Goal: Use online tool/utility: Use online tool/utility

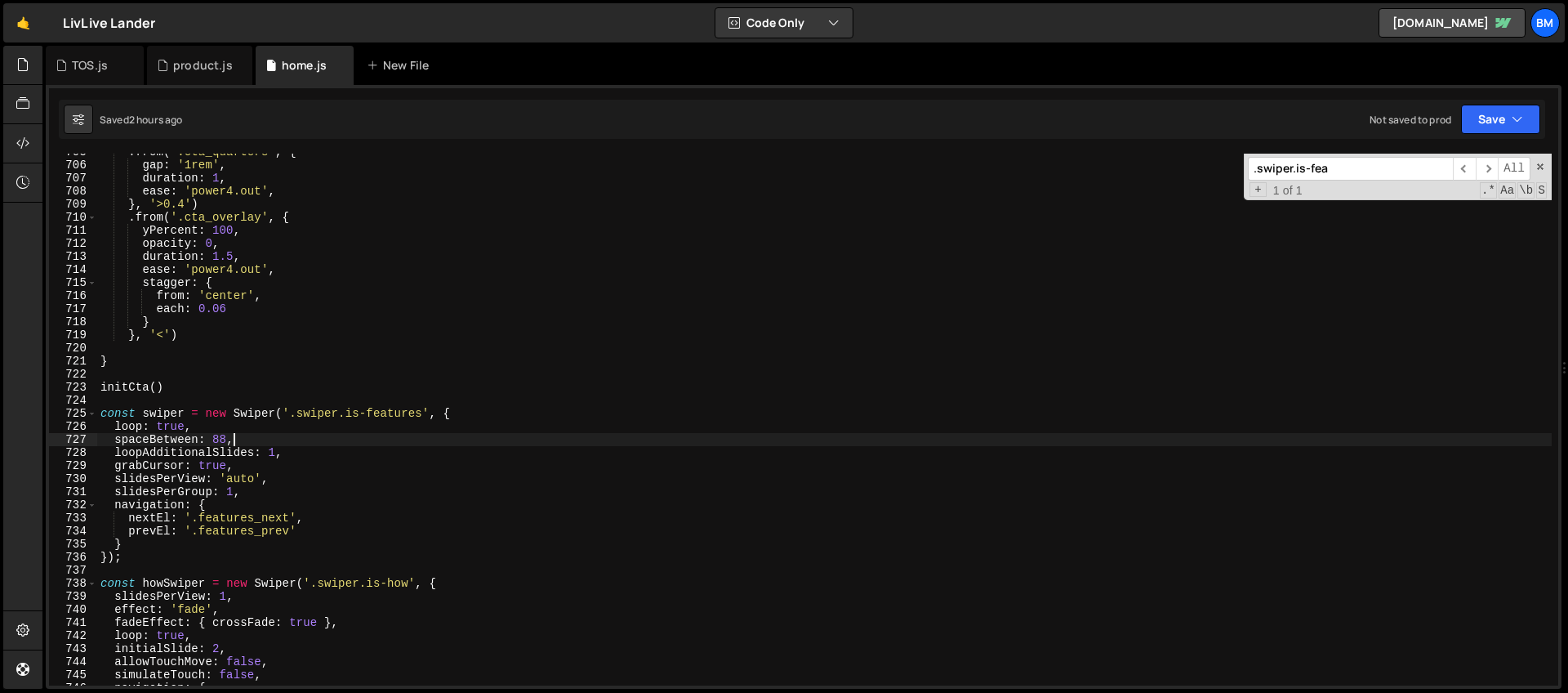
scroll to position [9215, 0]
drag, startPoint x: 1369, startPoint y: 169, endPoint x: 1018, endPoint y: 230, distance: 356.3
click at [1018, 230] on div ". from ( '.cta_quarters' , { gap : '1rem' , duration : 1 , ease : 'power4.out' …" at bounding box center [824, 419] width 1455 height 532
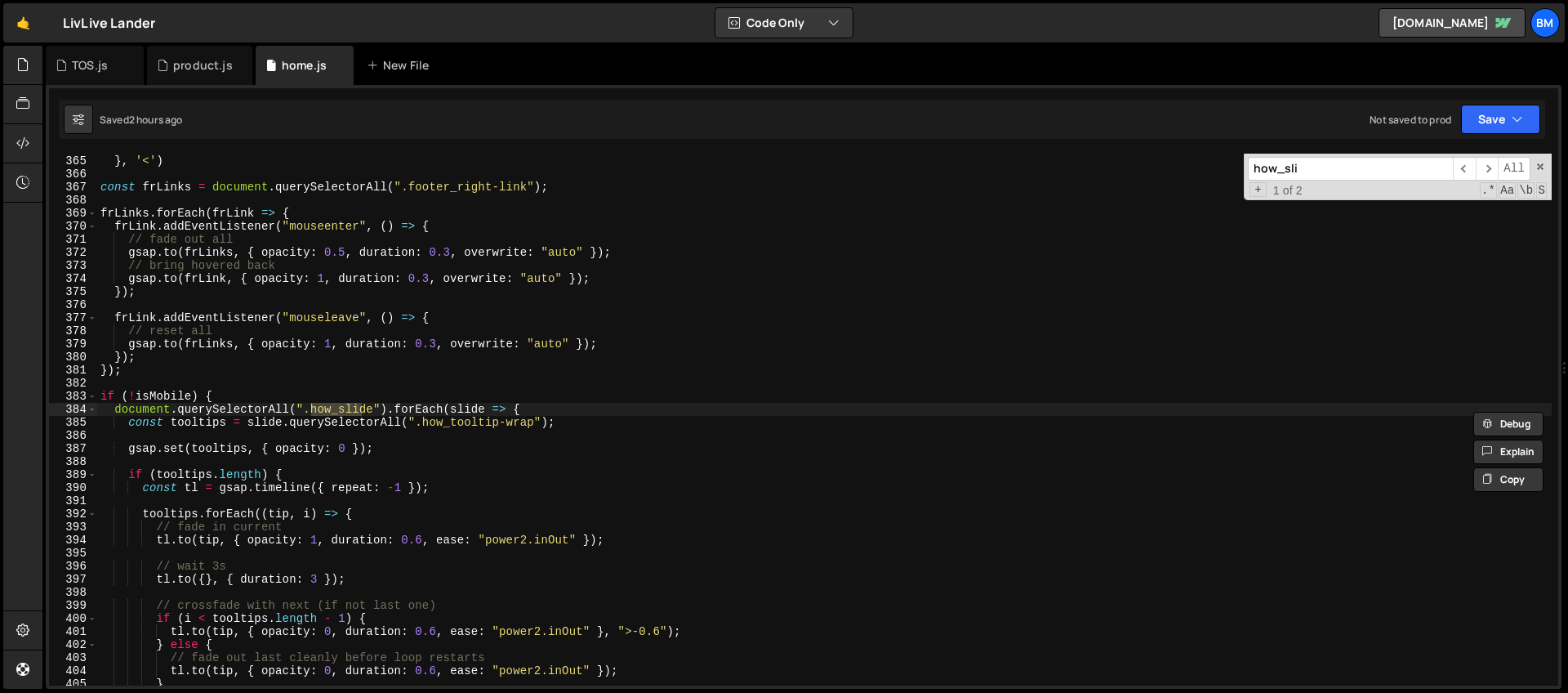
scroll to position [4893, 0]
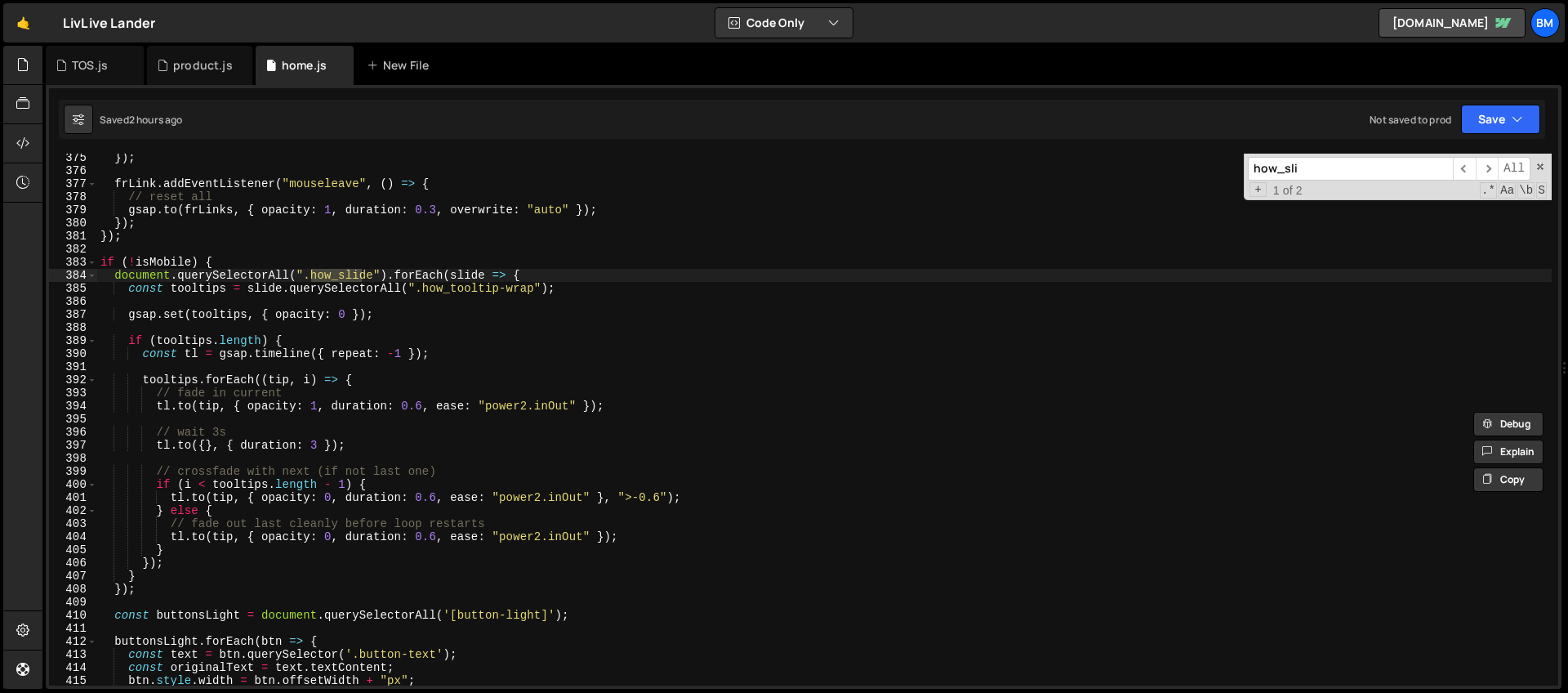
type input "how_sli"
click at [240, 268] on div "}) ; frLink . addEventListener ( "mouseleave" , ( ) => { // reset all gsap . to…" at bounding box center [824, 429] width 1455 height 558
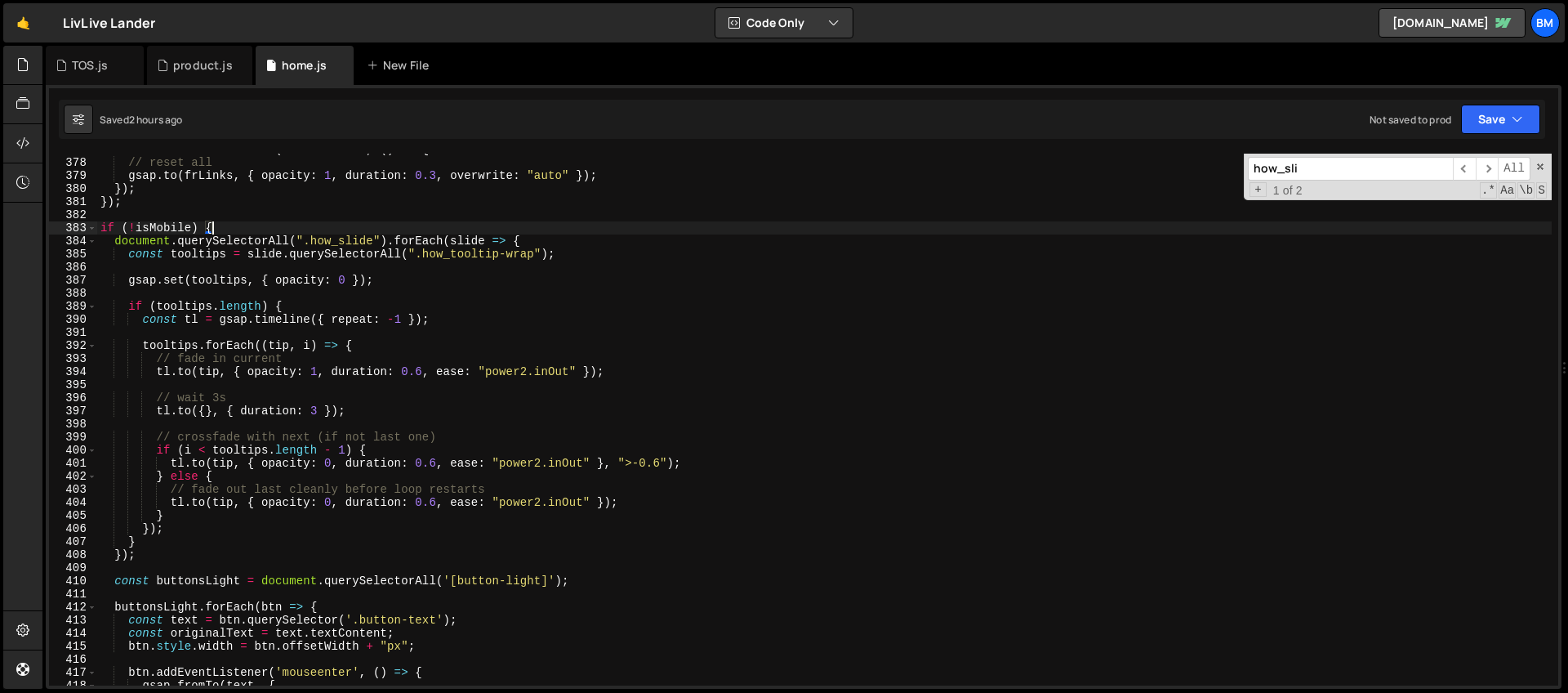
scroll to position [4919, 0]
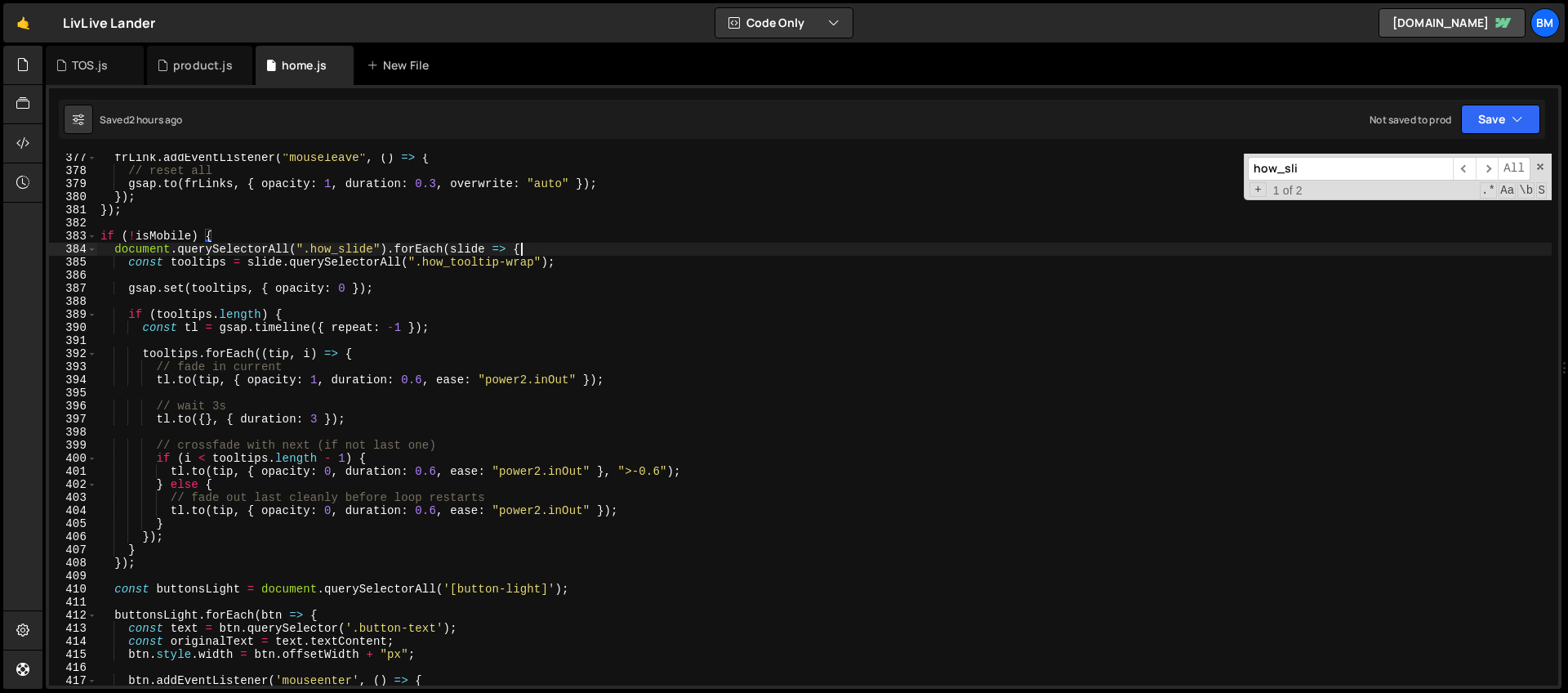
click at [529, 247] on div "frLink . addEventListener ( "mouseleave" , ( ) => { // reset all gsap . to ( fr…" at bounding box center [824, 429] width 1455 height 558
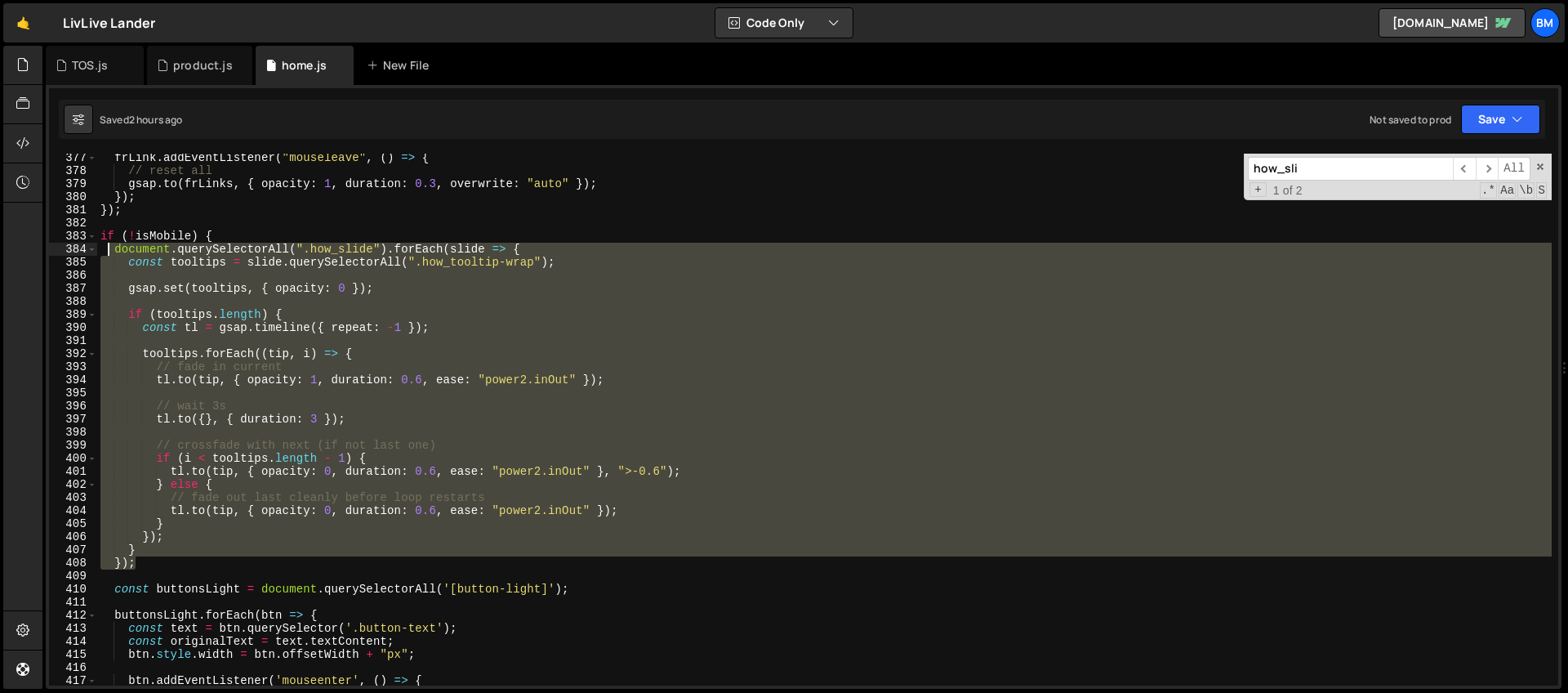
drag, startPoint x: 160, startPoint y: 561, endPoint x: 106, endPoint y: 252, distance: 313.7
click at [106, 252] on div "frLink . addEventListener ( "mouseleave" , ( ) => { // reset all gsap . to ( fr…" at bounding box center [824, 429] width 1455 height 558
type textarea "document.querySelectorAll(".how_slide").forEach(slide => { const tooltips = sli…"
paste textarea
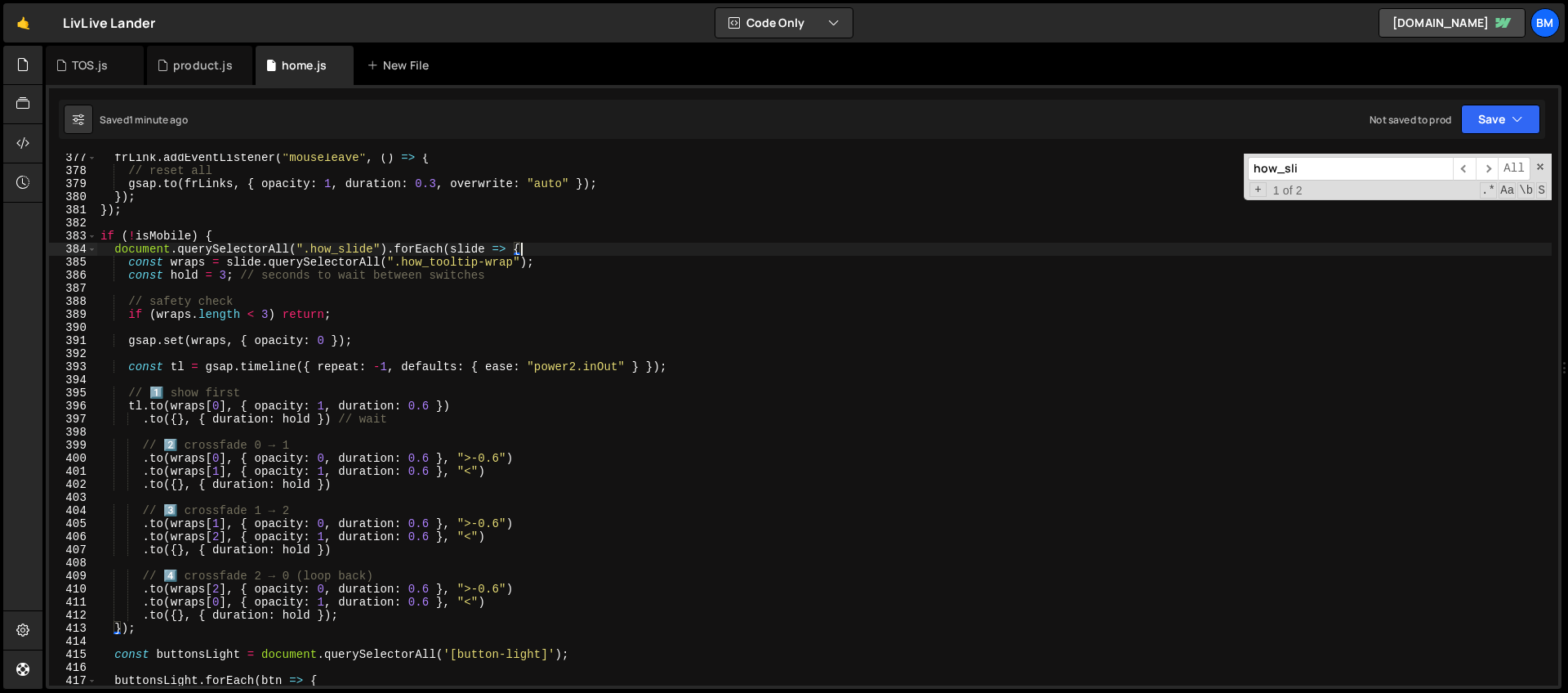
click at [568, 247] on div "frLink . addEventListener ( "mouseleave" , ( ) => { // reset all gsap . to ( fr…" at bounding box center [824, 429] width 1455 height 558
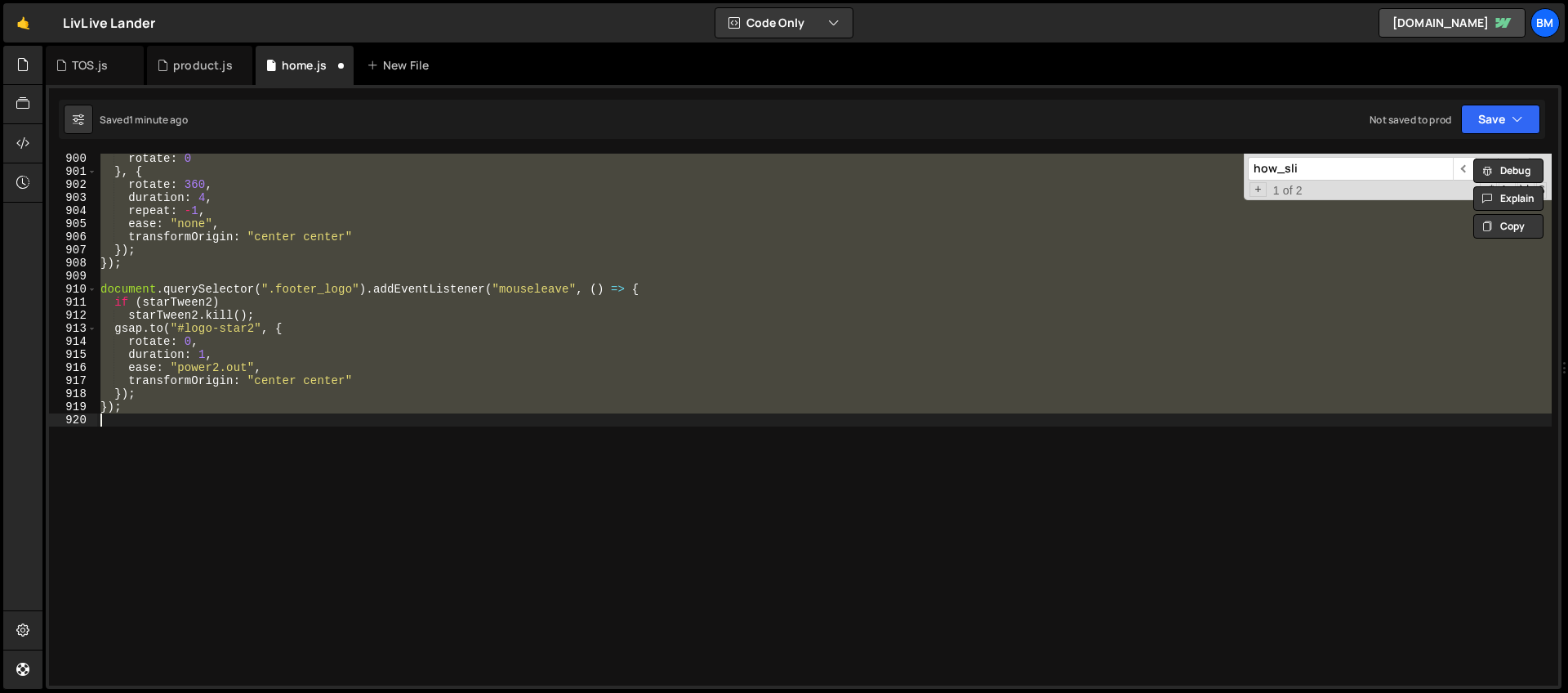
type textarea "} });"
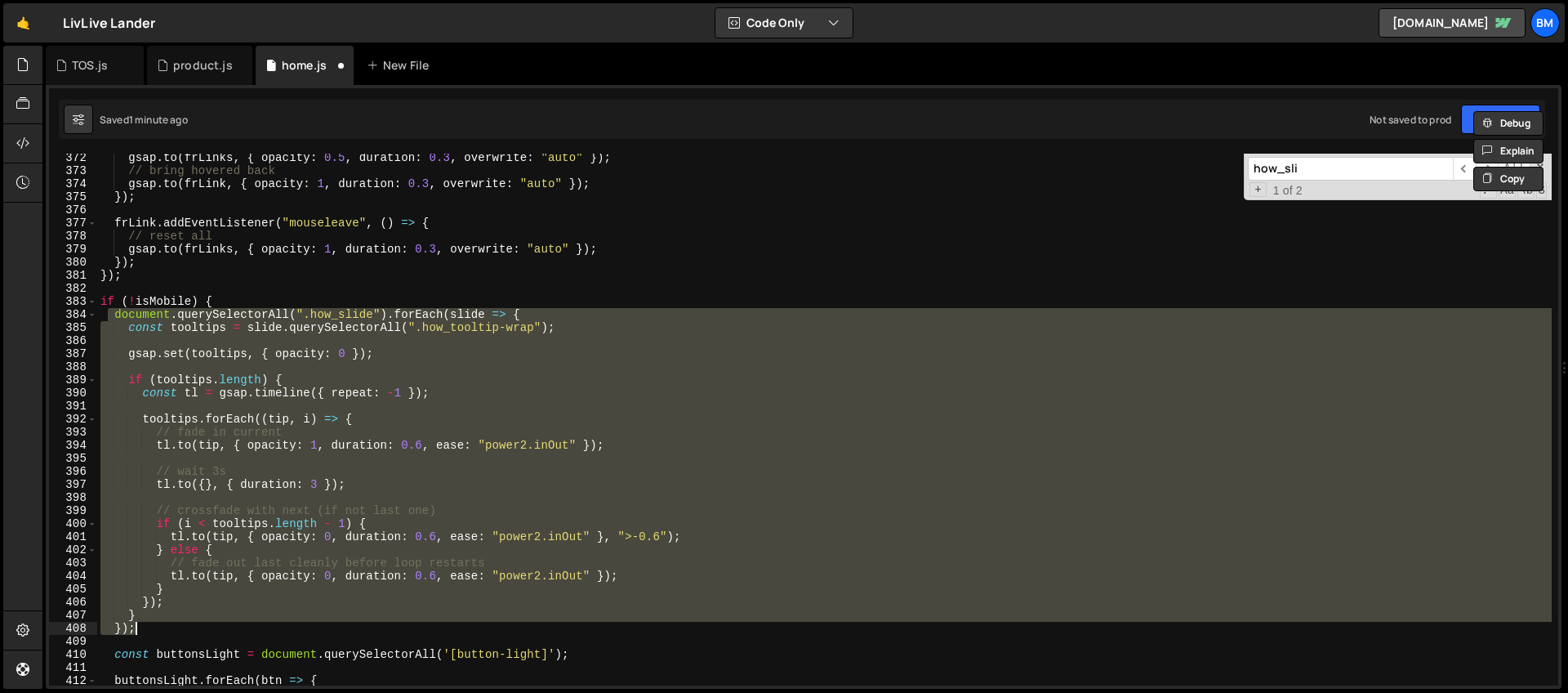
scroll to position [4854, 0]
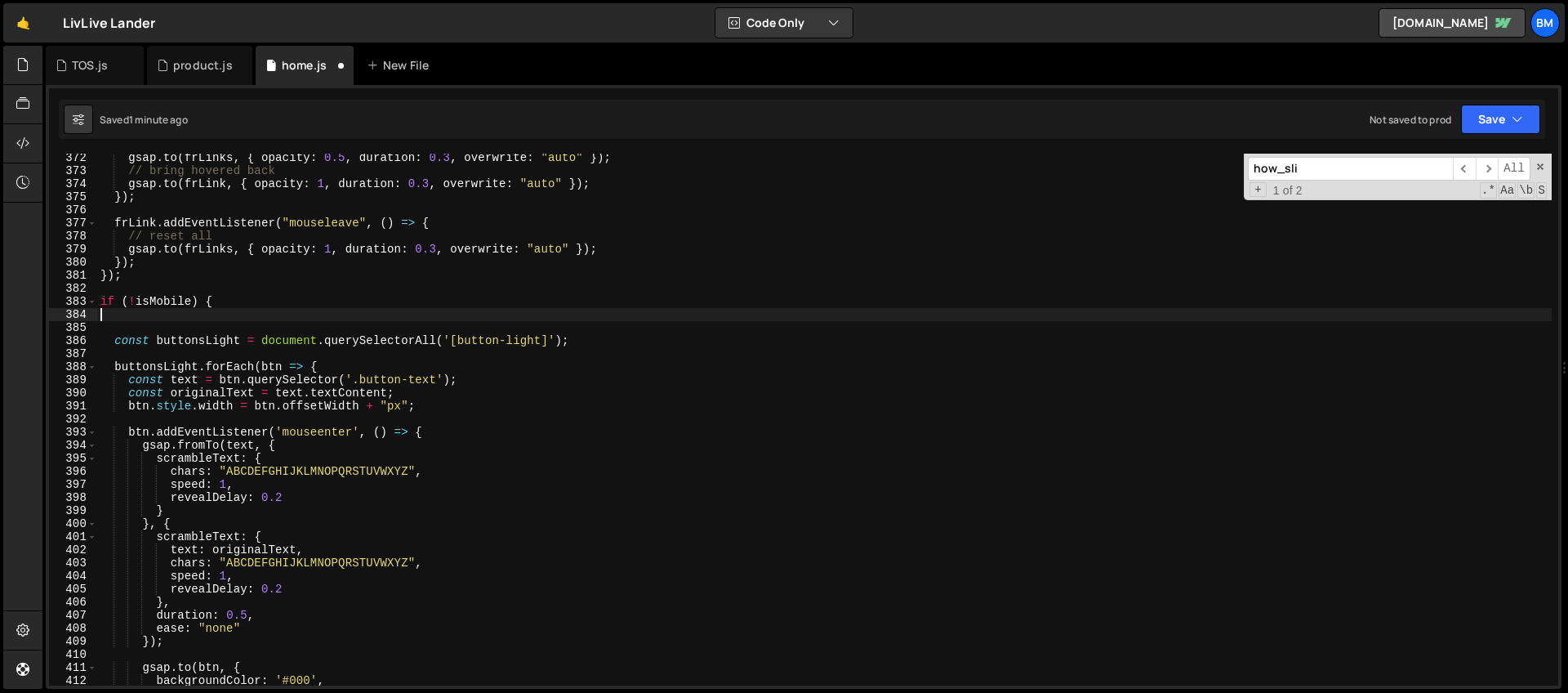
type textarea "if (!isMobile) {"
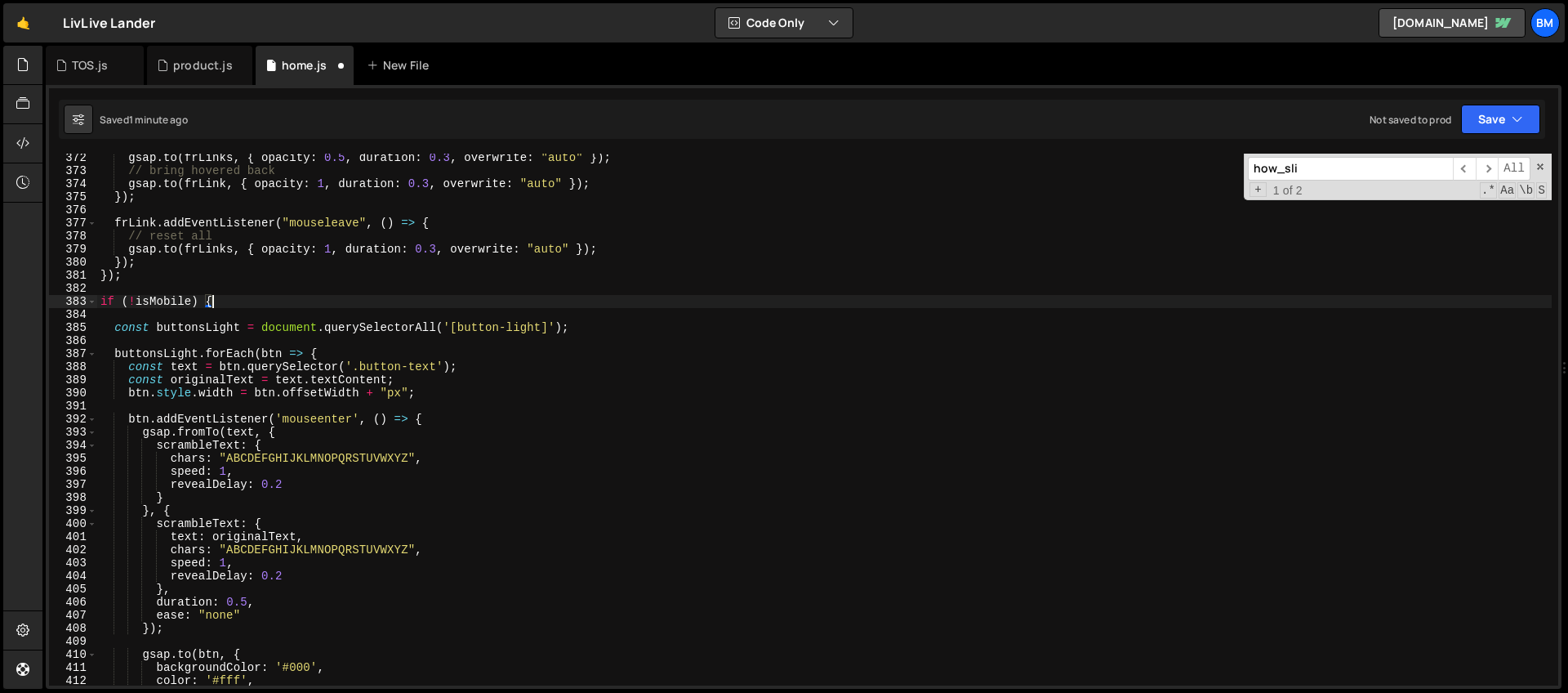
click at [135, 291] on div "gsap . to ( frLinks , { opacity : 0.5 , duration : 0.3 , overwrite : "auto" }) …" at bounding box center [824, 429] width 1455 height 558
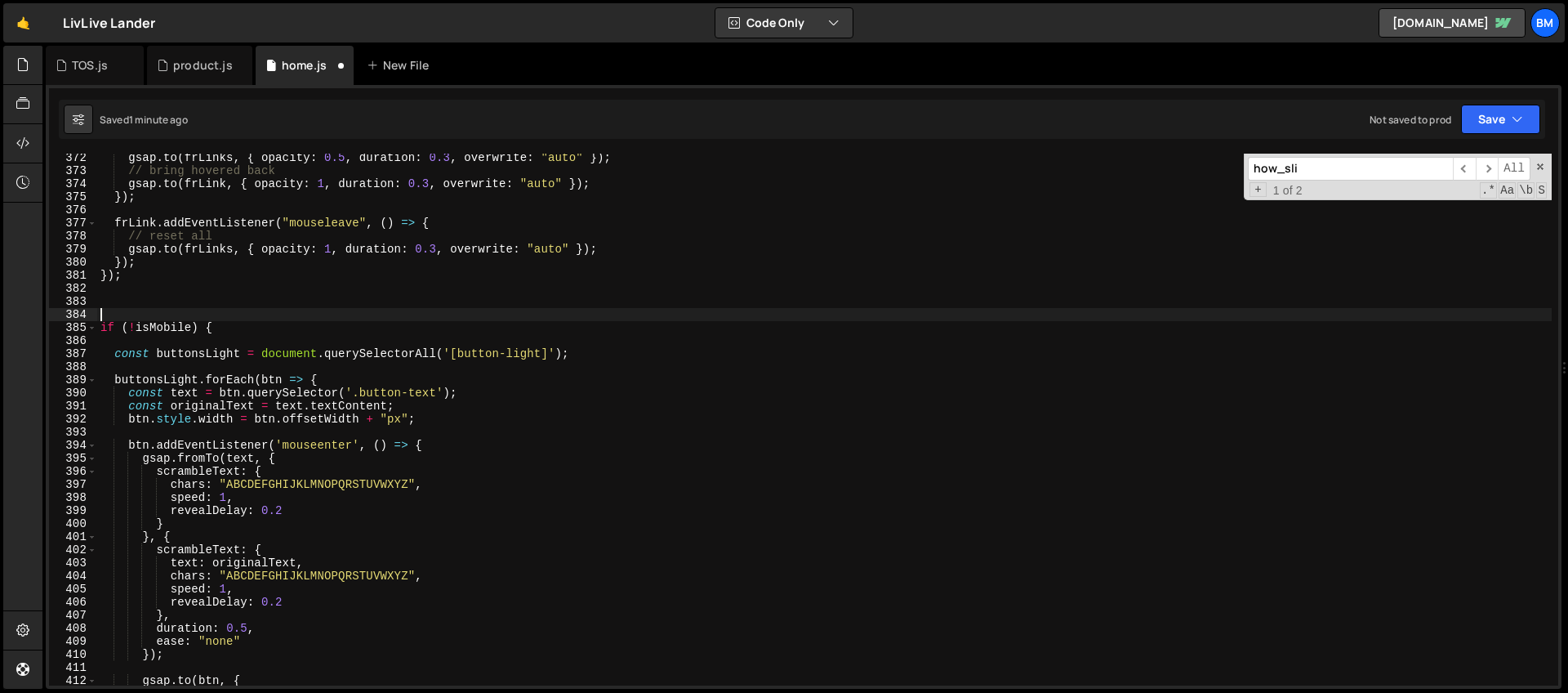
click at [132, 300] on div "gsap . to ( frLinks , { opacity : 0.5 , duration : 0.3 , overwrite : "auto" }) …" at bounding box center [824, 429] width 1455 height 558
type textarea "if (isMobile) {"
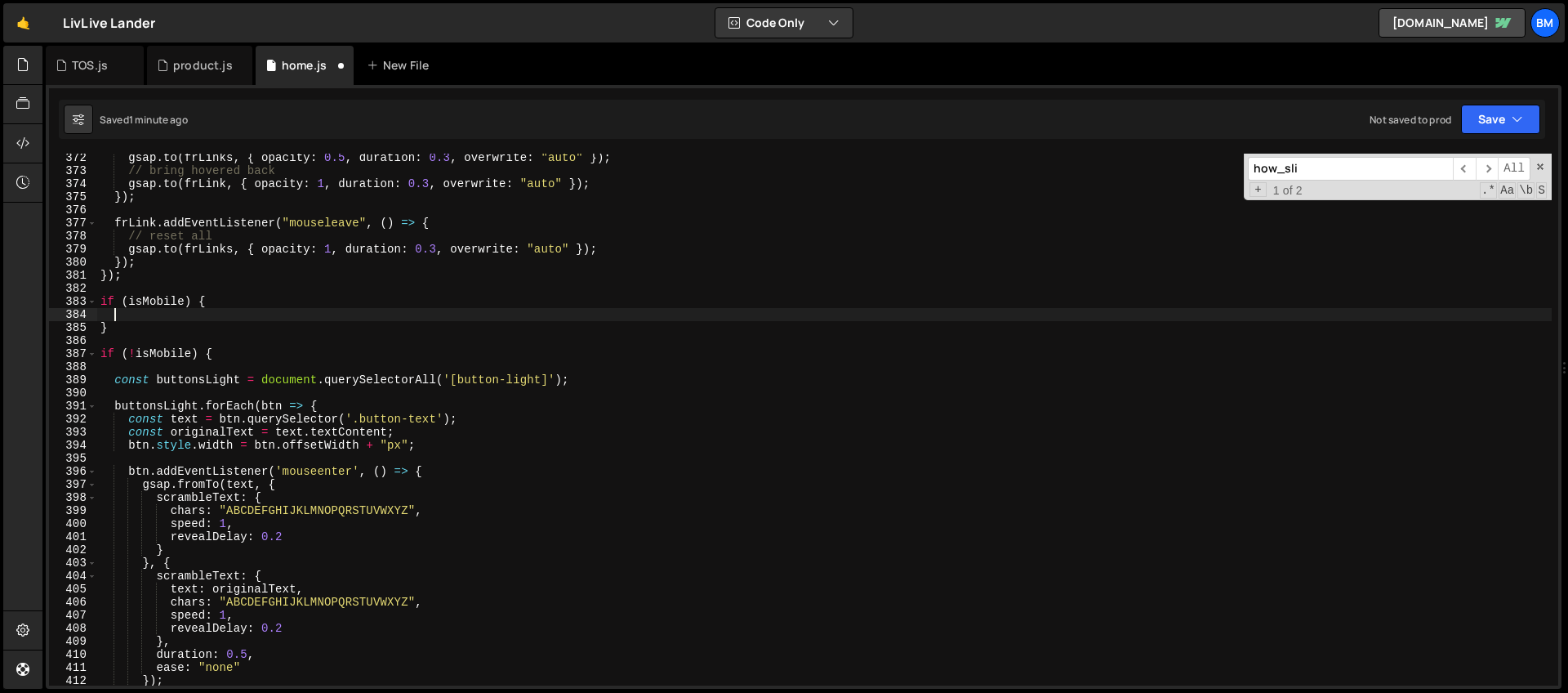
paste textarea "});"
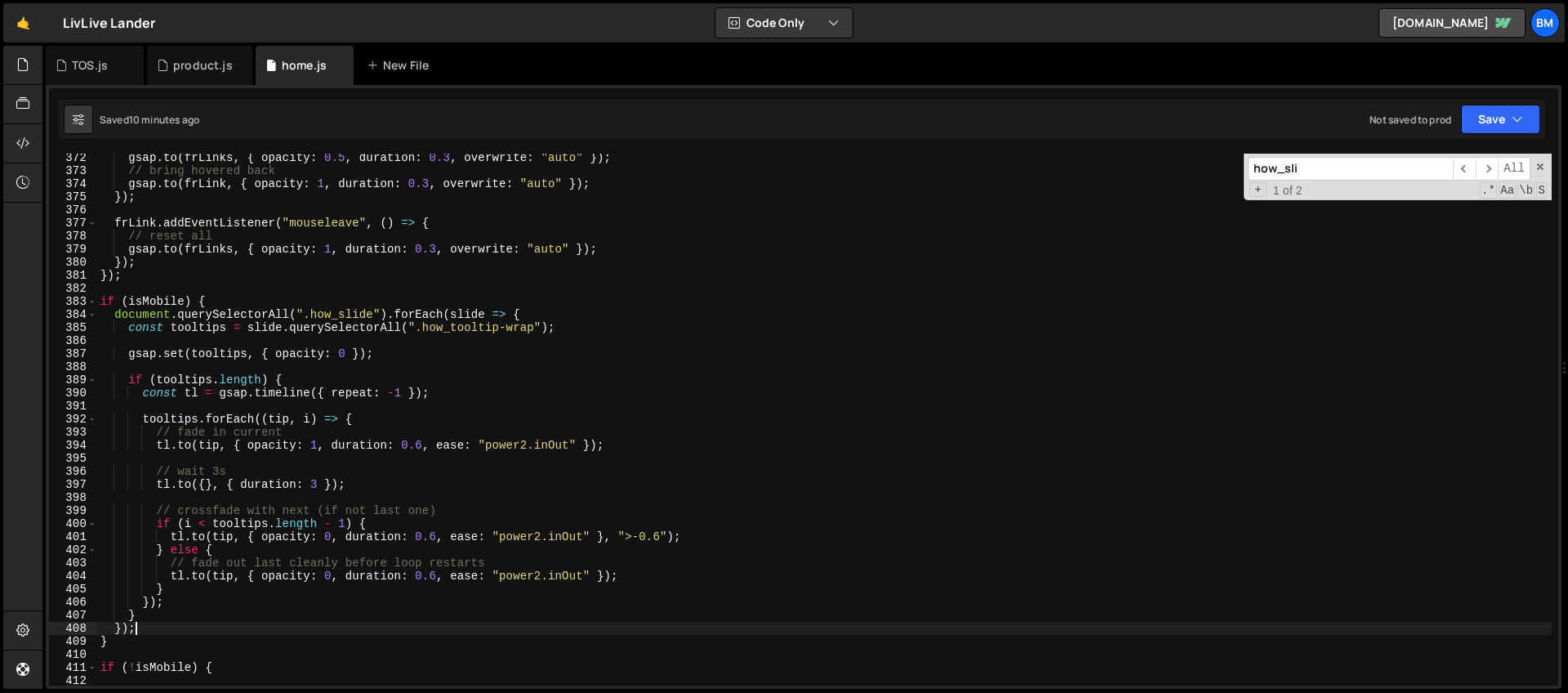
click at [109, 320] on div "gsap . to ( frLinks , { opacity : 0.5 , duration : 0.3 , overwrite : "auto" }) …" at bounding box center [824, 429] width 1455 height 558
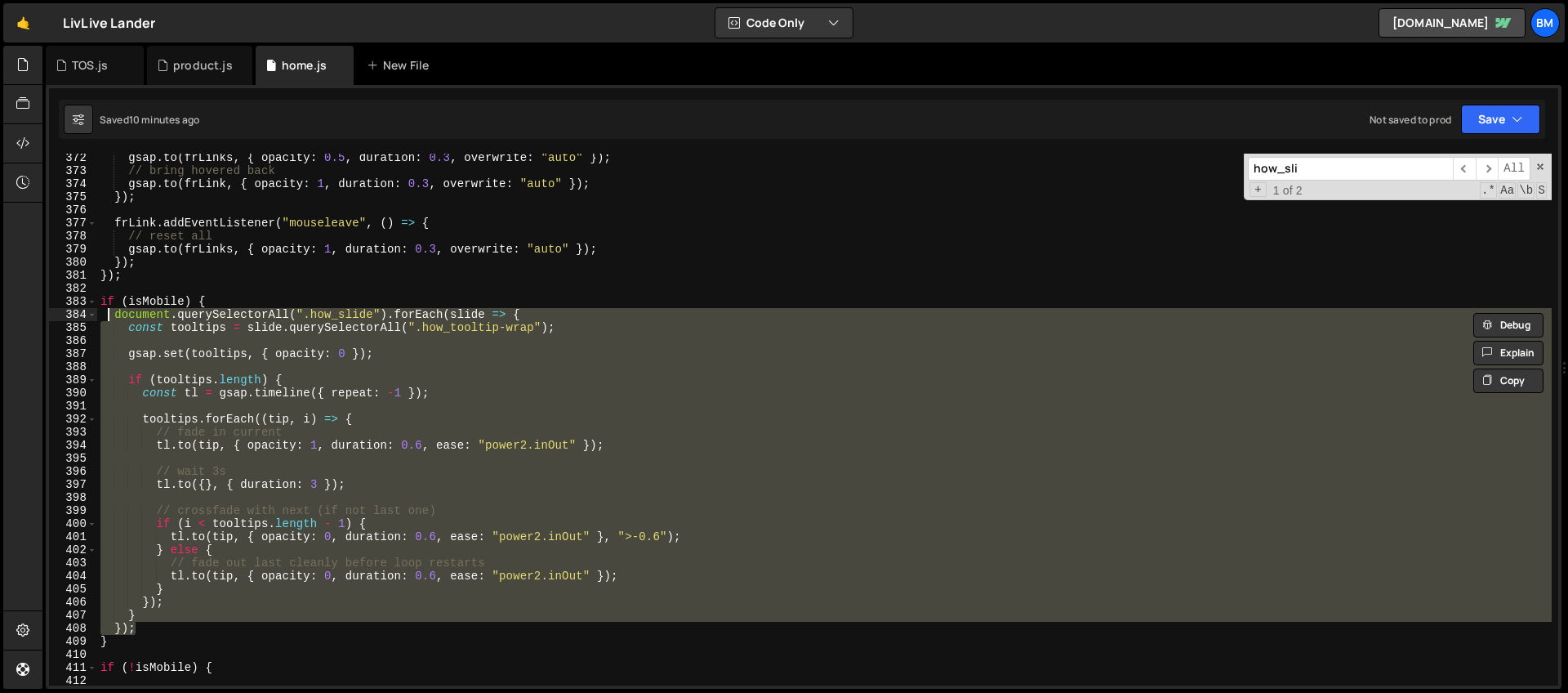
paste textarea "}"
click at [111, 314] on div "gsap . to ( frLinks , { opacity : 0.5 , duration : 0.3 , overwrite : "auto" }) …" at bounding box center [824, 429] width 1455 height 558
type textarea "document.querySelectorAll(".how_slide").forEach(slide => { const tooltips = sli…"
paste textarea
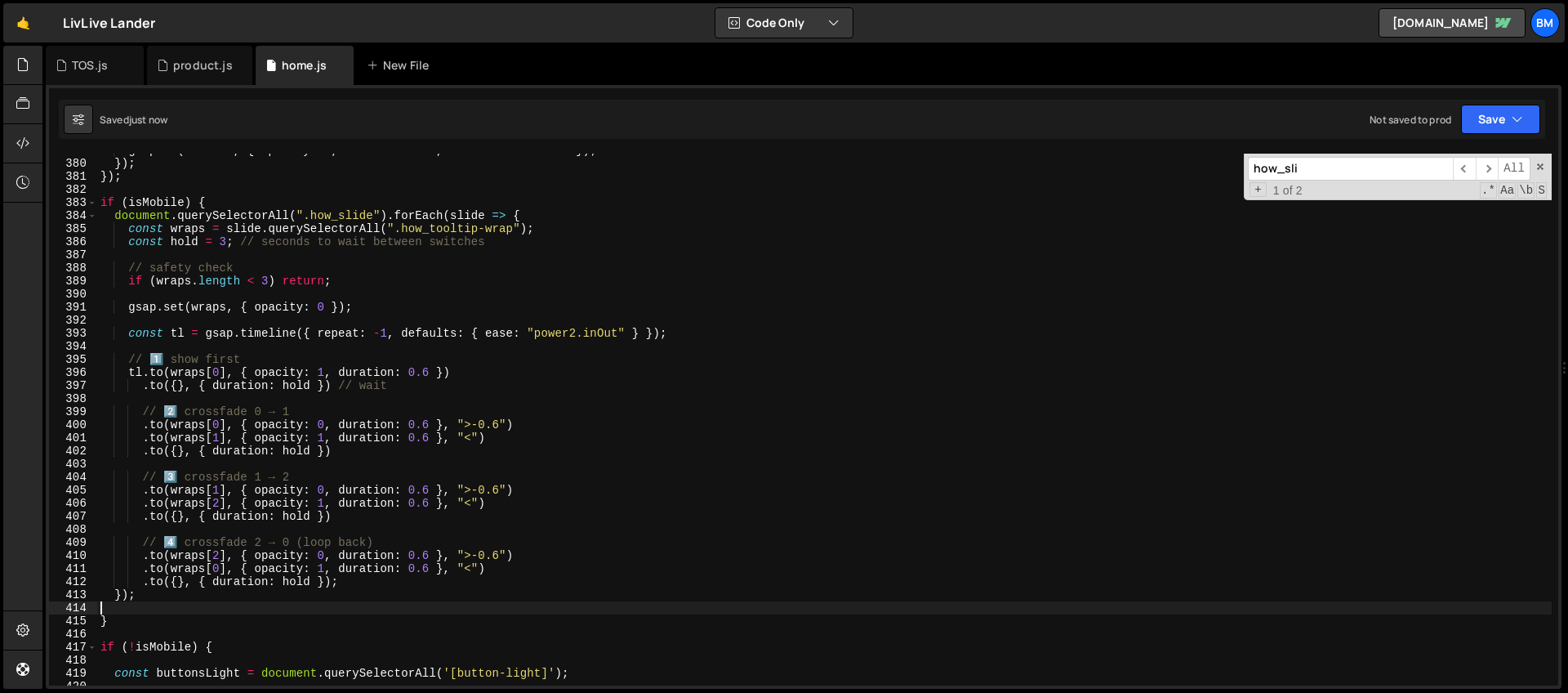
scroll to position [4994, 0]
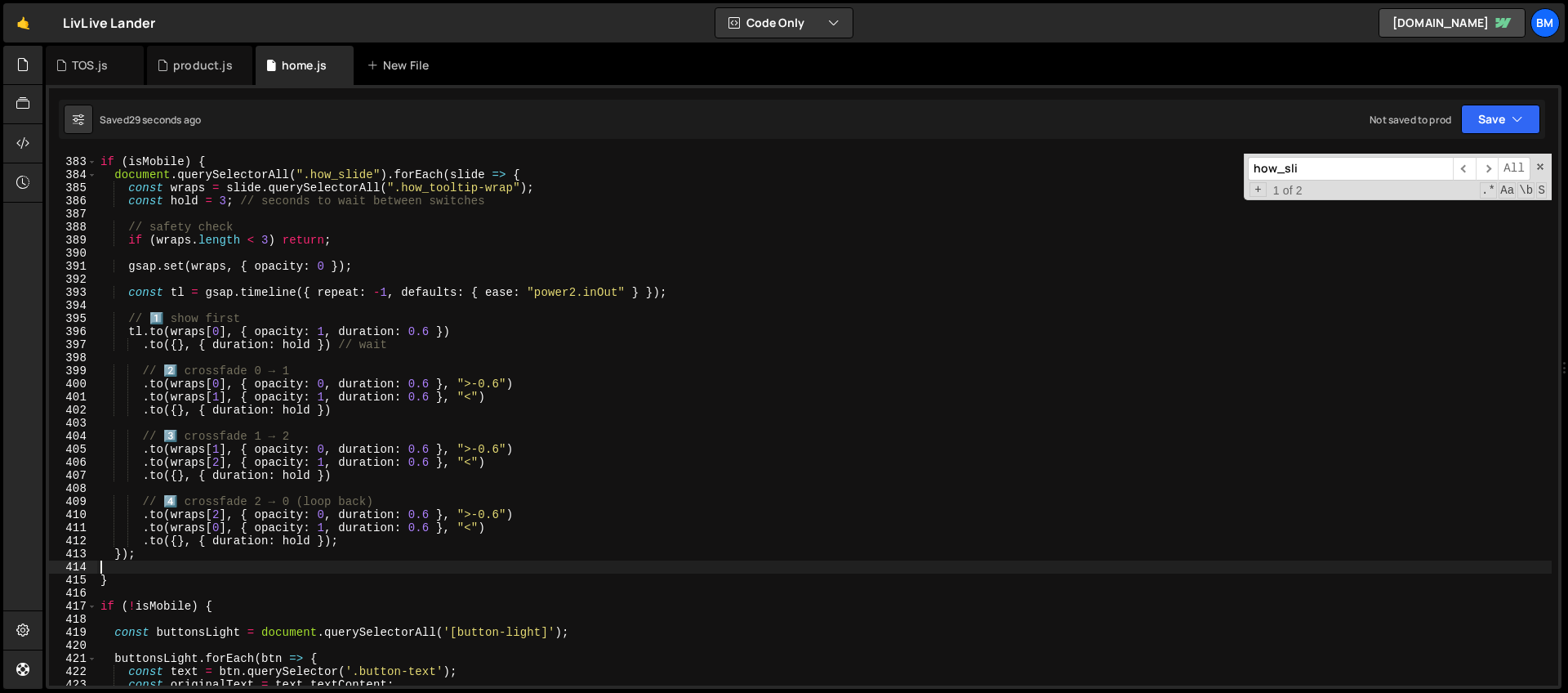
click at [255, 338] on div "if ( isMobile ) { document . querySelectorAll ( ".how_slide" ) . forEach ( slid…" at bounding box center [824, 420] width 1455 height 558
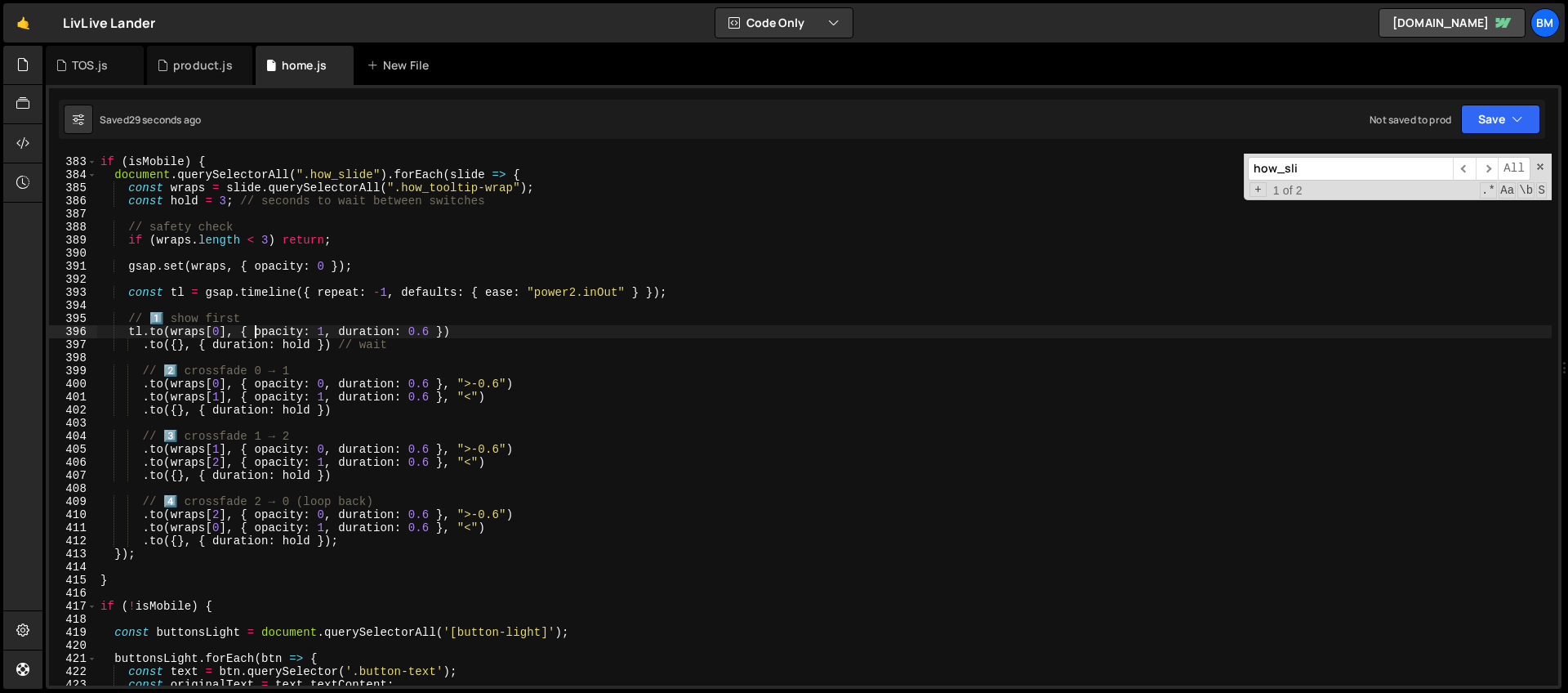
click at [345, 341] on div "if ( isMobile ) { document . querySelectorAll ( ".how_slide" ) . forEach ( slid…" at bounding box center [824, 420] width 1455 height 558
click at [319, 273] on div "if ( isMobile ) { document . querySelectorAll ( ".how_slide" ) . forEach ( slid…" at bounding box center [824, 420] width 1455 height 558
click at [502, 383] on div "if ( isMobile ) { document . querySelectorAll ( ".how_slide" ) . forEach ( slid…" at bounding box center [824, 420] width 1455 height 558
click at [507, 448] on div "if ( isMobile ) { document . querySelectorAll ( ".how_slide" ) . forEach ( slid…" at bounding box center [824, 420] width 1455 height 558
click at [507, 514] on div "if ( isMobile ) { document . querySelectorAll ( ".how_slide" ) . forEach ( slid…" at bounding box center [824, 420] width 1455 height 558
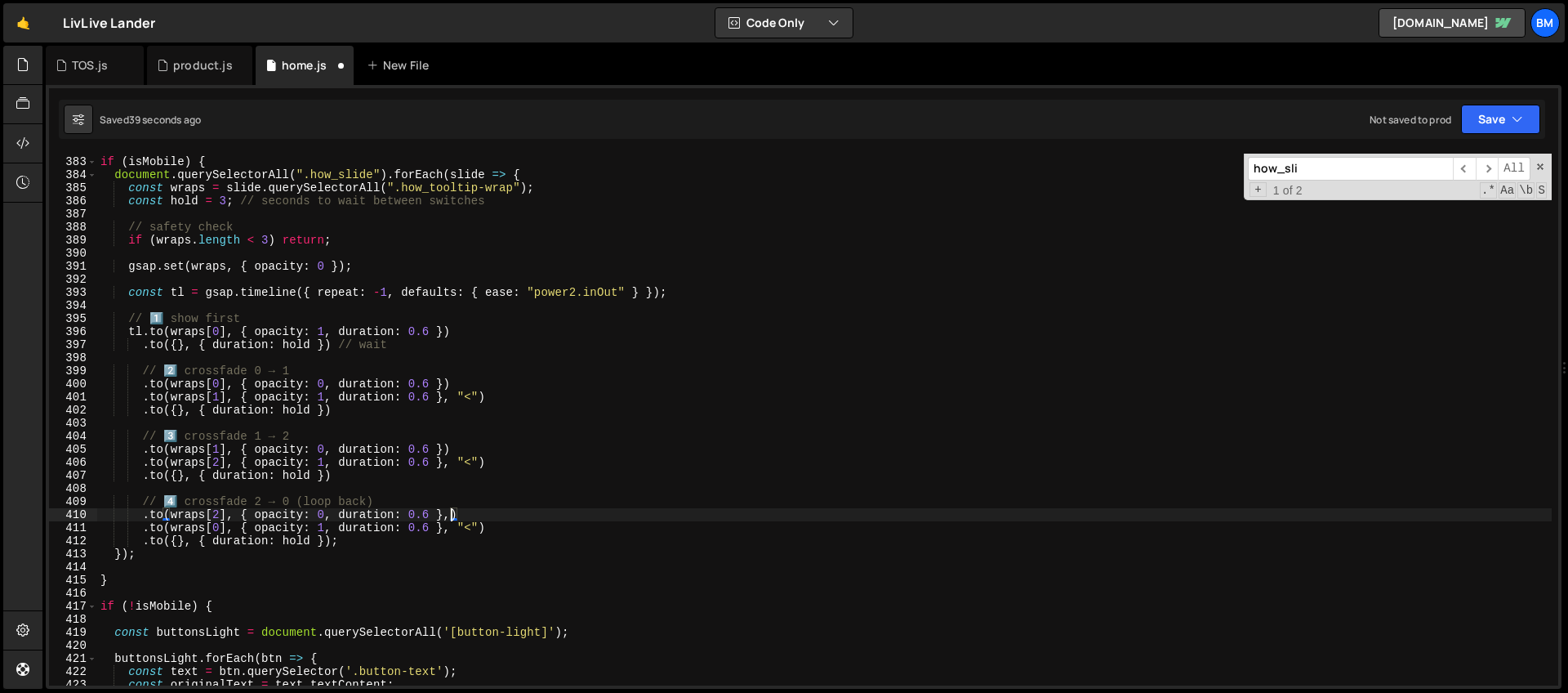
type textarea ".to(wraps[2], { opacity: 0, duration: 0.6 })"
click at [479, 488] on div "if ( isMobile ) { document . querySelectorAll ( ".how_slide" ) . forEach ( slid…" at bounding box center [824, 420] width 1455 height 558
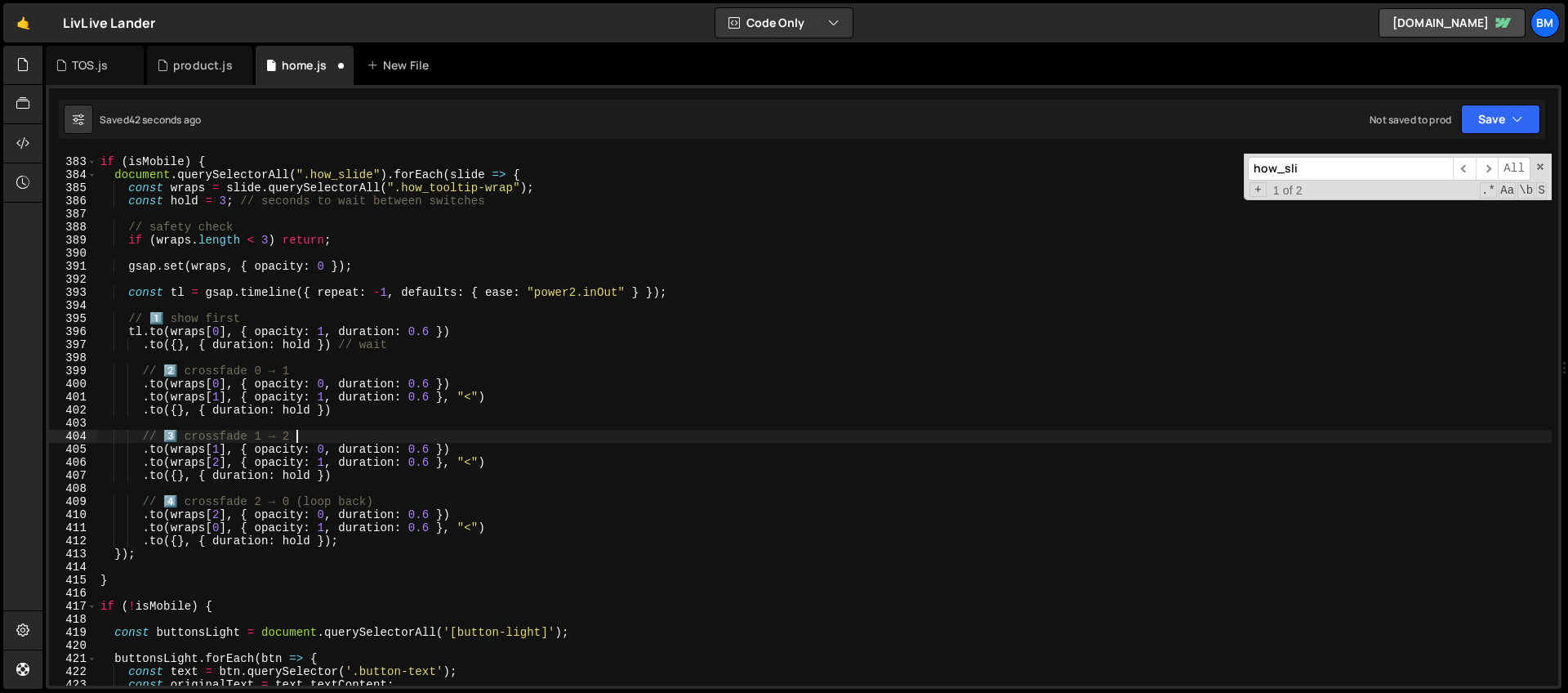
click at [509, 434] on div "if ( isMobile ) { document . querySelectorAll ( ".how_slide" ) . forEach ( slid…" at bounding box center [824, 420] width 1455 height 558
type textarea "// 3️⃣ crossfade 1 → 2"
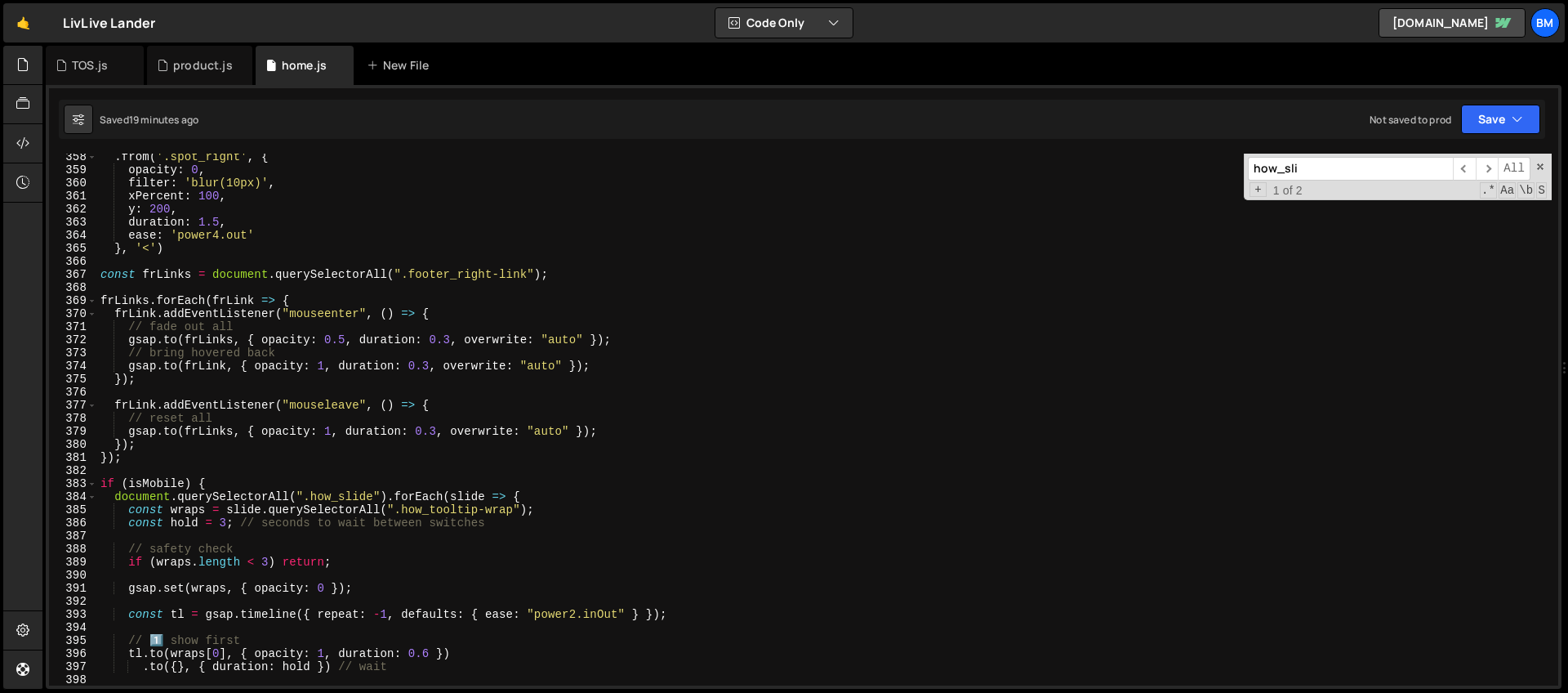
scroll to position [4357, 0]
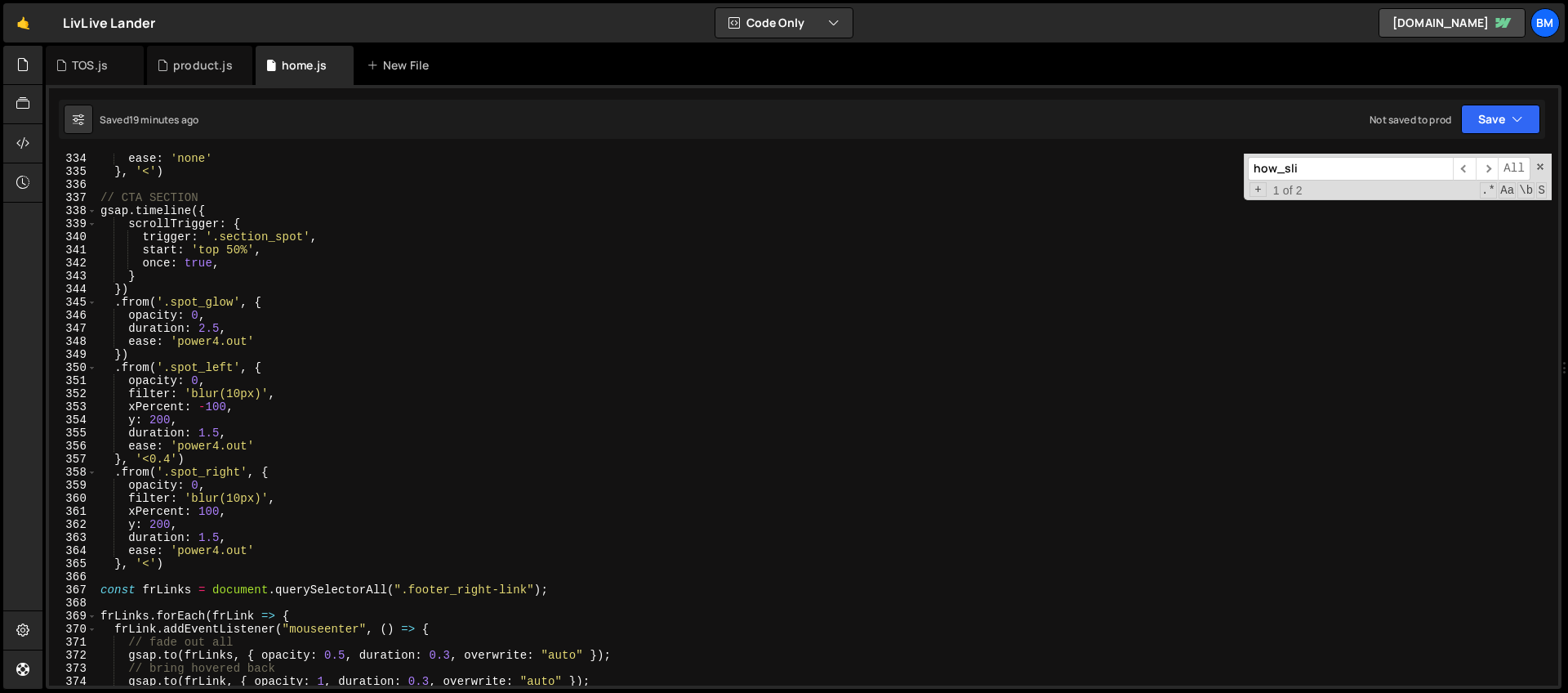
drag, startPoint x: 1350, startPoint y: 175, endPoint x: 1201, endPoint y: 165, distance: 149.3
click at [1201, 165] on div "ease : 'none' } , '<' ) // CTA SECTION gsap . timeline ({ scrollTrigger : { tri…" at bounding box center [824, 419] width 1455 height 532
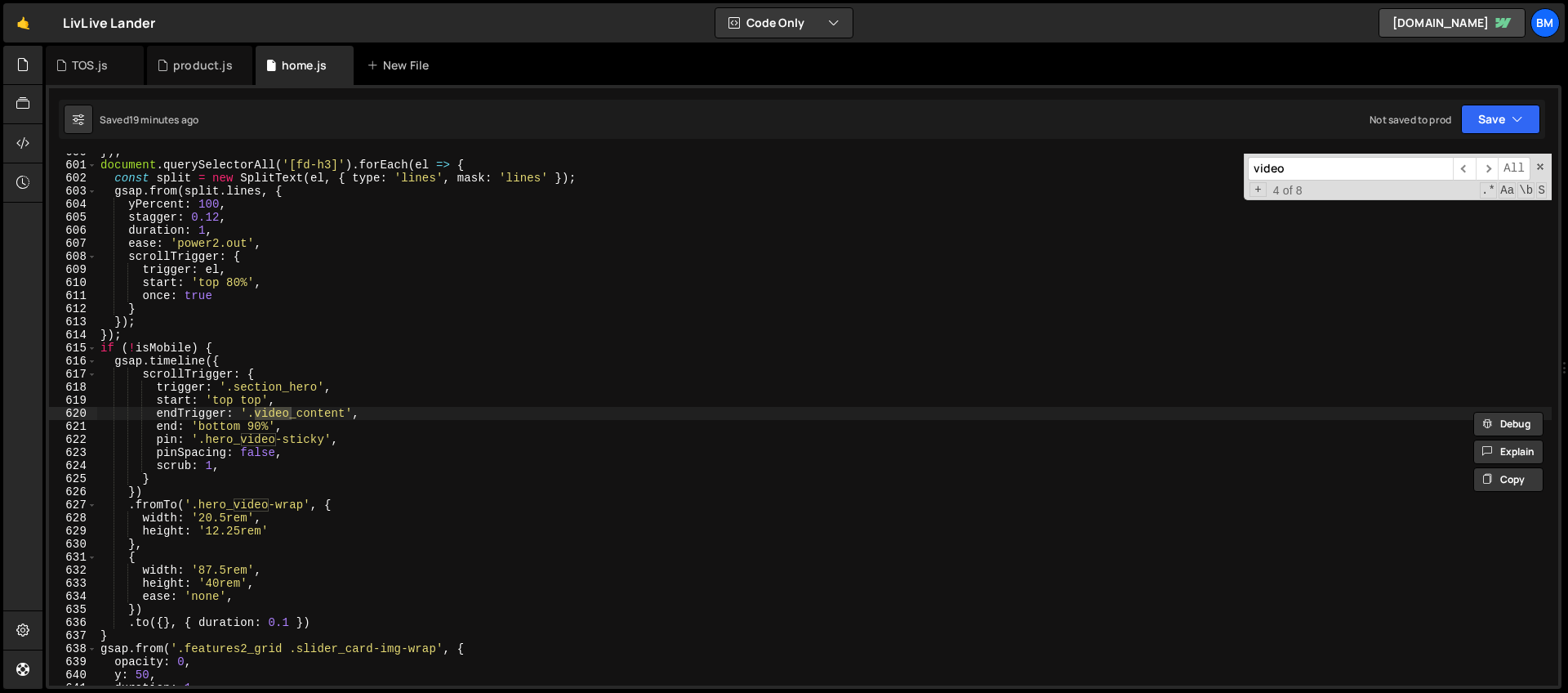
scroll to position [7921, 0]
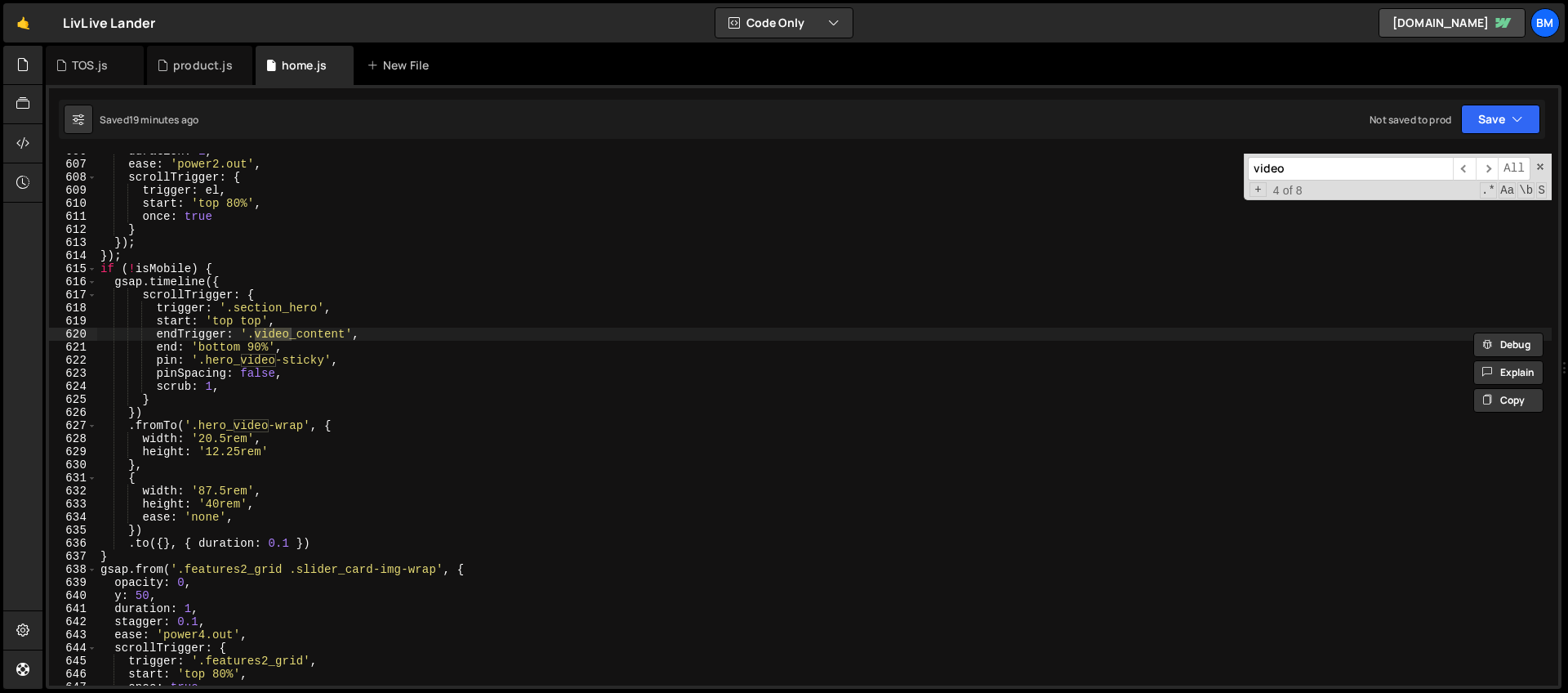
drag, startPoint x: 1293, startPoint y: 172, endPoint x: 1220, endPoint y: 171, distance: 73.0
click at [1220, 171] on div "duration : 1 , ease : 'power2.out' , scrollTrigger : { trigger : el , start : '…" at bounding box center [824, 419] width 1455 height 532
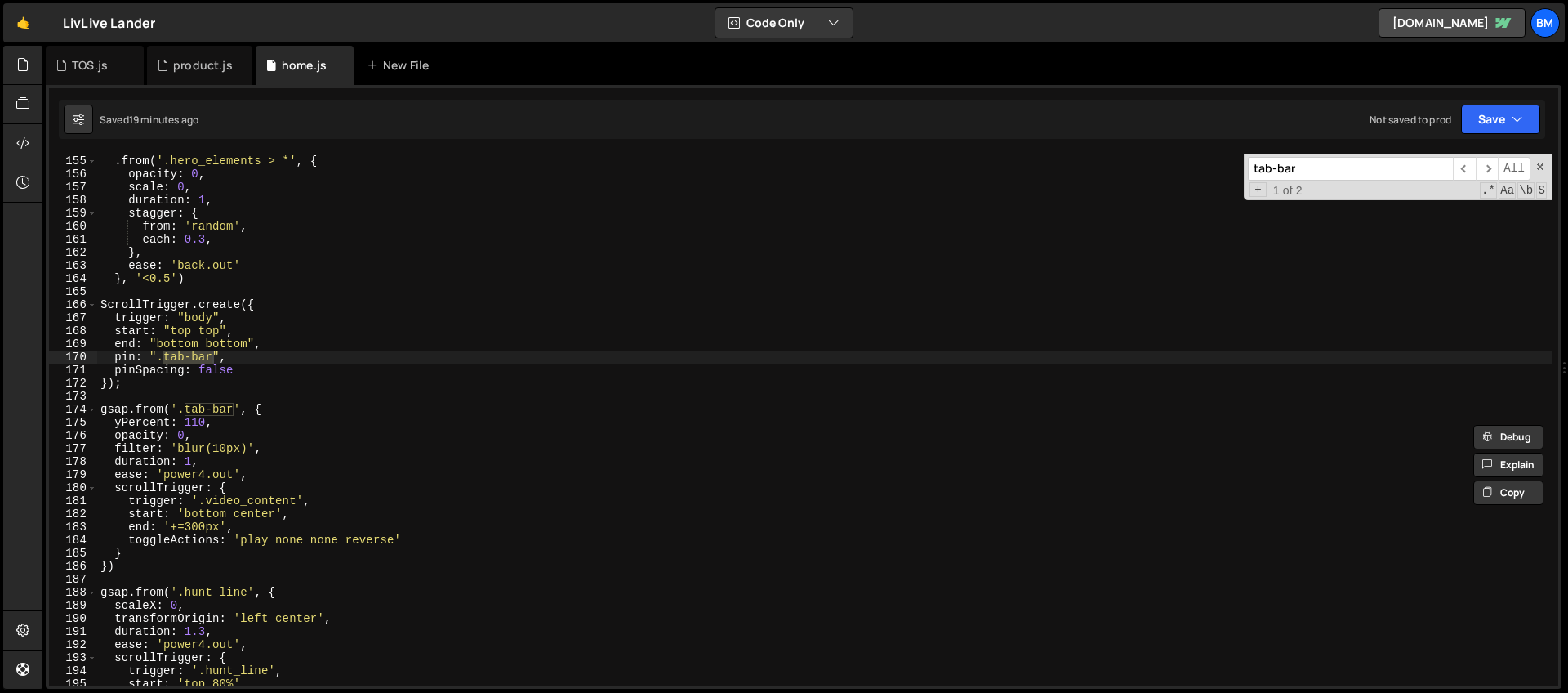
scroll to position [2031, 0]
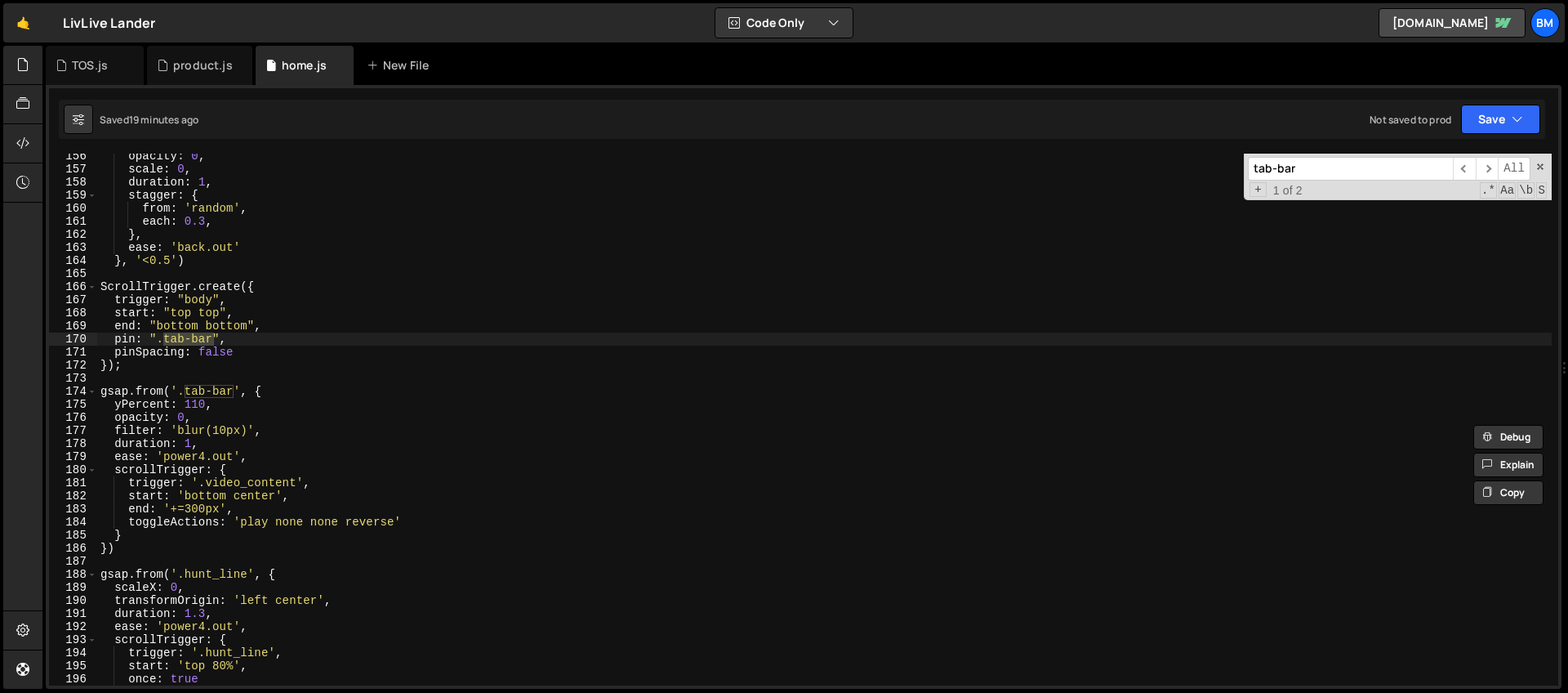
type input "tab-bar"
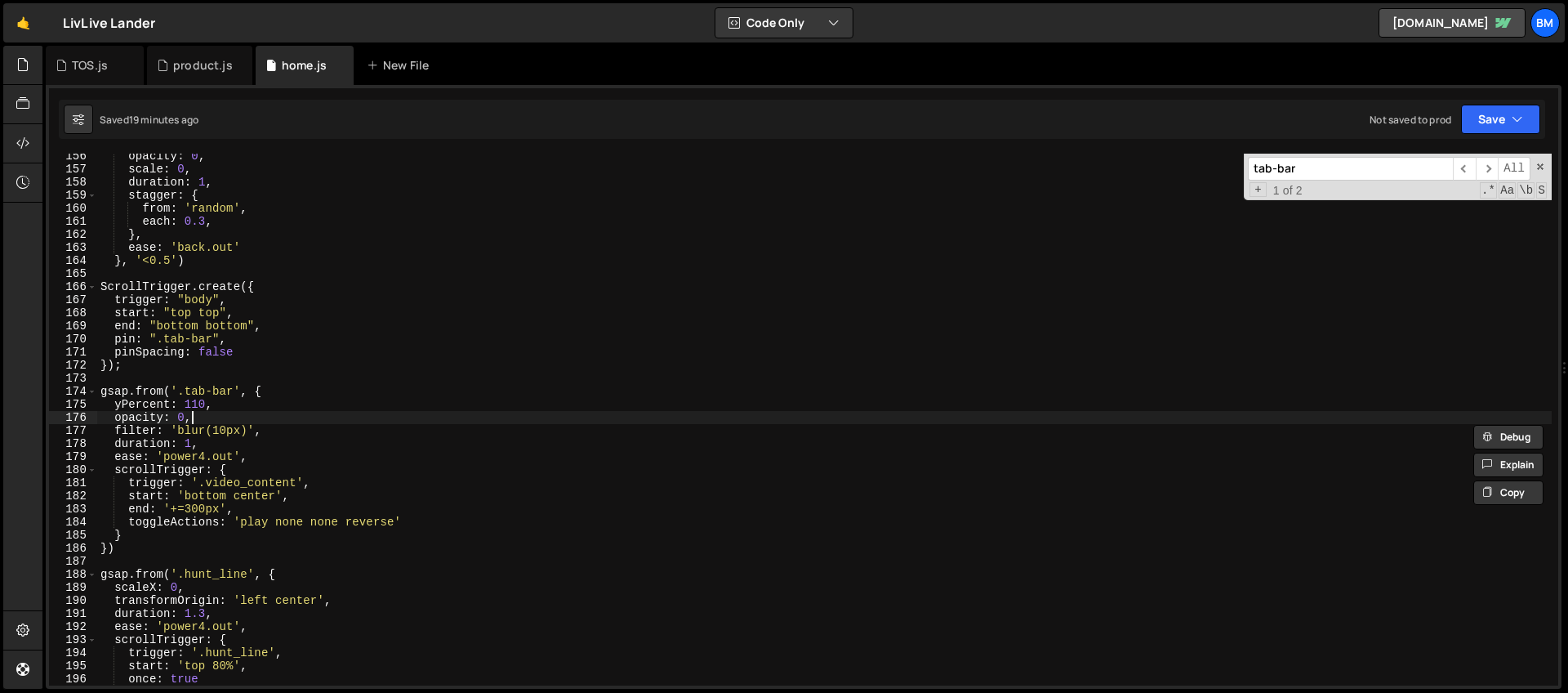
click at [245, 419] on div "opacity : 0 , scale : 0 , duration : 1 , stagger : { from : 'random' , each : 0…" at bounding box center [824, 428] width 1455 height 558
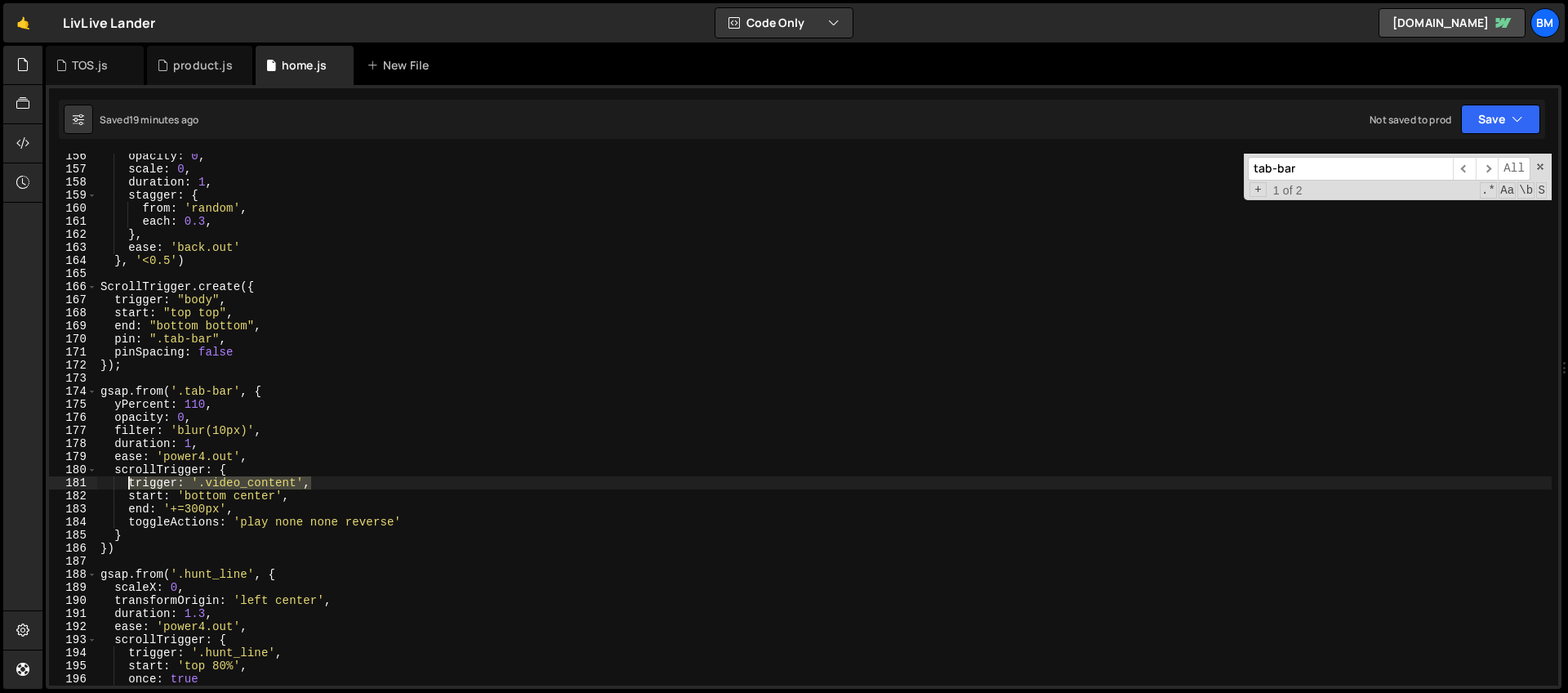
drag, startPoint x: 316, startPoint y: 483, endPoint x: 127, endPoint y: 483, distance: 189.0
click at [127, 483] on div "opacity : 0 , scale : 0 , duration : 1 , stagger : { from : 'random' , each : 0…" at bounding box center [824, 428] width 1455 height 558
paste textarea "[DEMOGRAPHIC_DATA] ? ".section_hero" : ".video_content""
click at [174, 498] on div "opacity : 0 , scale : 0 , duration : 1 , stagger : { from : 'random' , each : 0…" at bounding box center [824, 428] width 1455 height 558
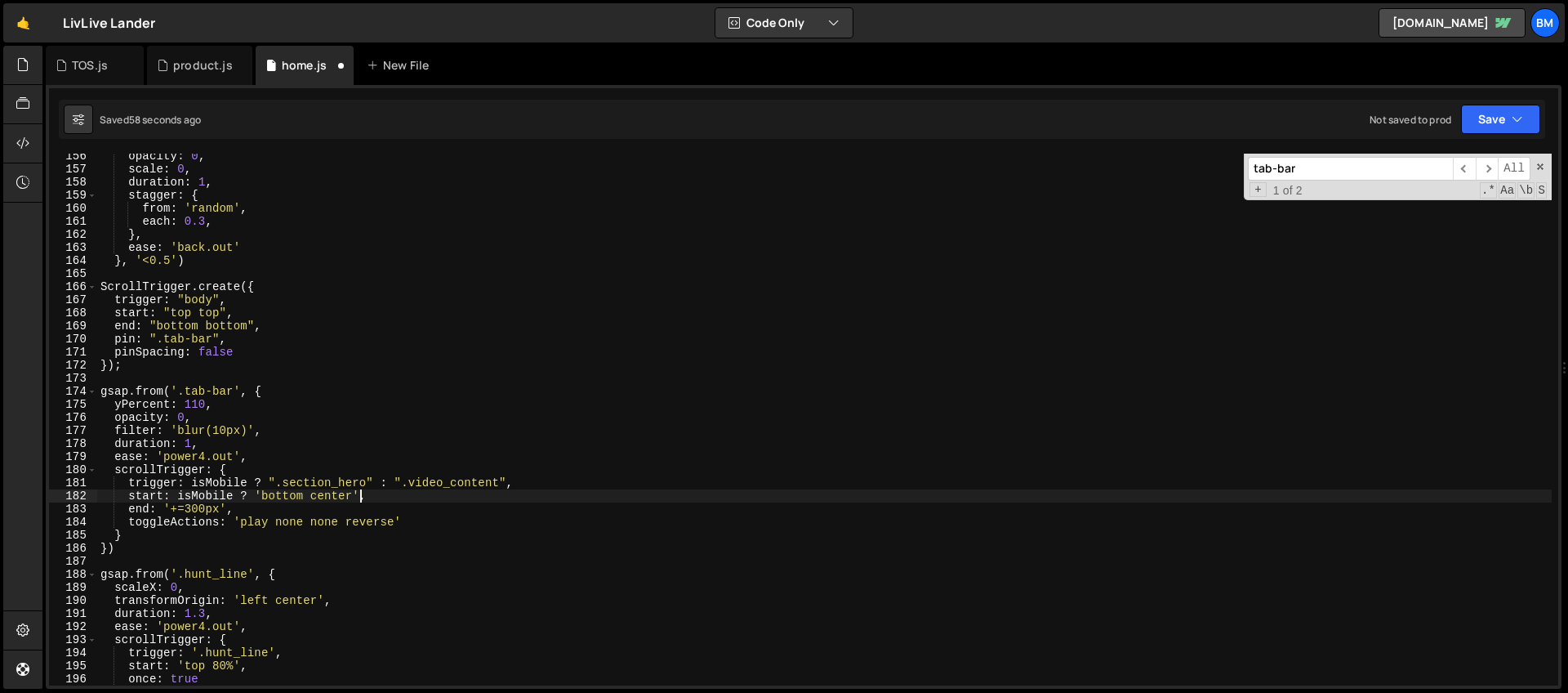
click at [360, 494] on div "opacity : 0 , scale : 0 , duration : 1 , stagger : { from : 'random' , each : 0…" at bounding box center [824, 428] width 1455 height 558
click at [337, 488] on div "opacity : 0 , scale : 0 , duration : 1 , stagger : { from : 'random' , each : 0…" at bounding box center [824, 428] width 1455 height 558
click at [335, 495] on div "opacity : 0 , scale : 0 , duration : 1 , stagger : { from : 'random' , each : 0…" at bounding box center [824, 428] width 1455 height 558
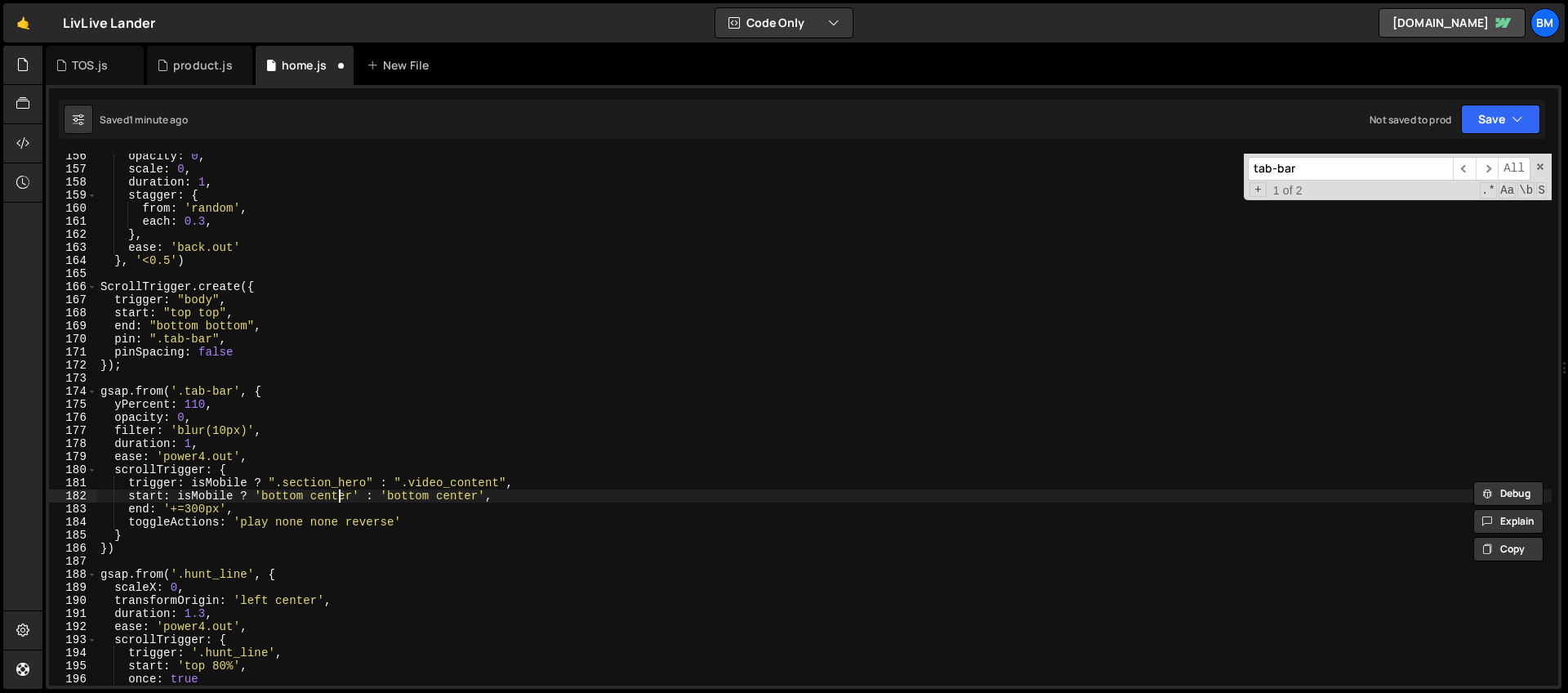
click at [335, 495] on div "opacity : 0 , scale : 0 , duration : 1 , stagger : { from : 'random' , each : 0…" at bounding box center [824, 428] width 1455 height 558
type textarea "start: isMobile ? 'bottom 80%' : 'bottom center',"
click at [142, 276] on div "opacity : 0 , scale : 0 , duration : 1 , stagger : { from : 'random' , each : 0…" at bounding box center [824, 428] width 1455 height 558
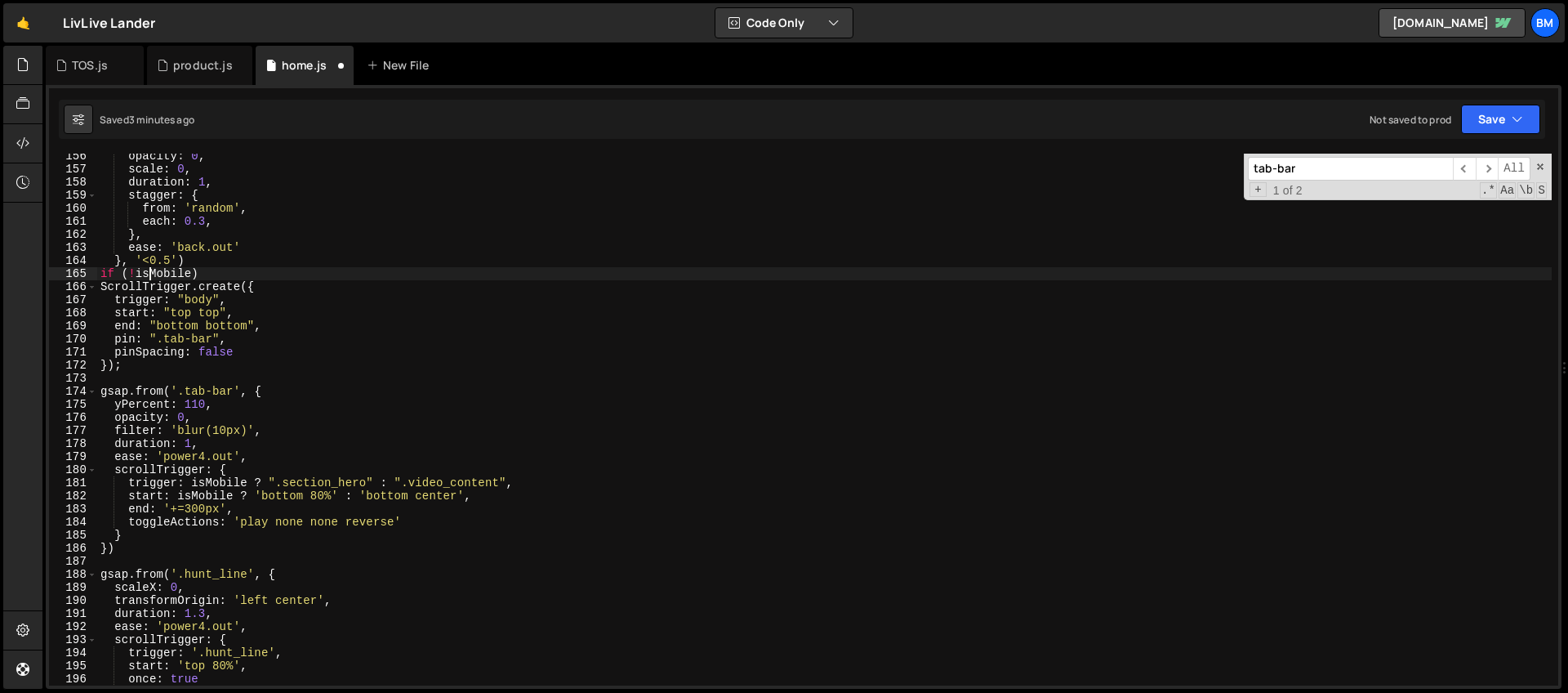
click at [209, 273] on div "opacity : 0 , scale : 0 , duration : 1 , stagger : { from : 'random' , each : 0…" at bounding box center [824, 428] width 1455 height 558
type textarea "if (!isMobile) {"
click at [119, 376] on div "opacity : 0 , scale : 0 , duration : 1 , stagger : { from : 'random' , each : 0…" at bounding box center [824, 428] width 1455 height 558
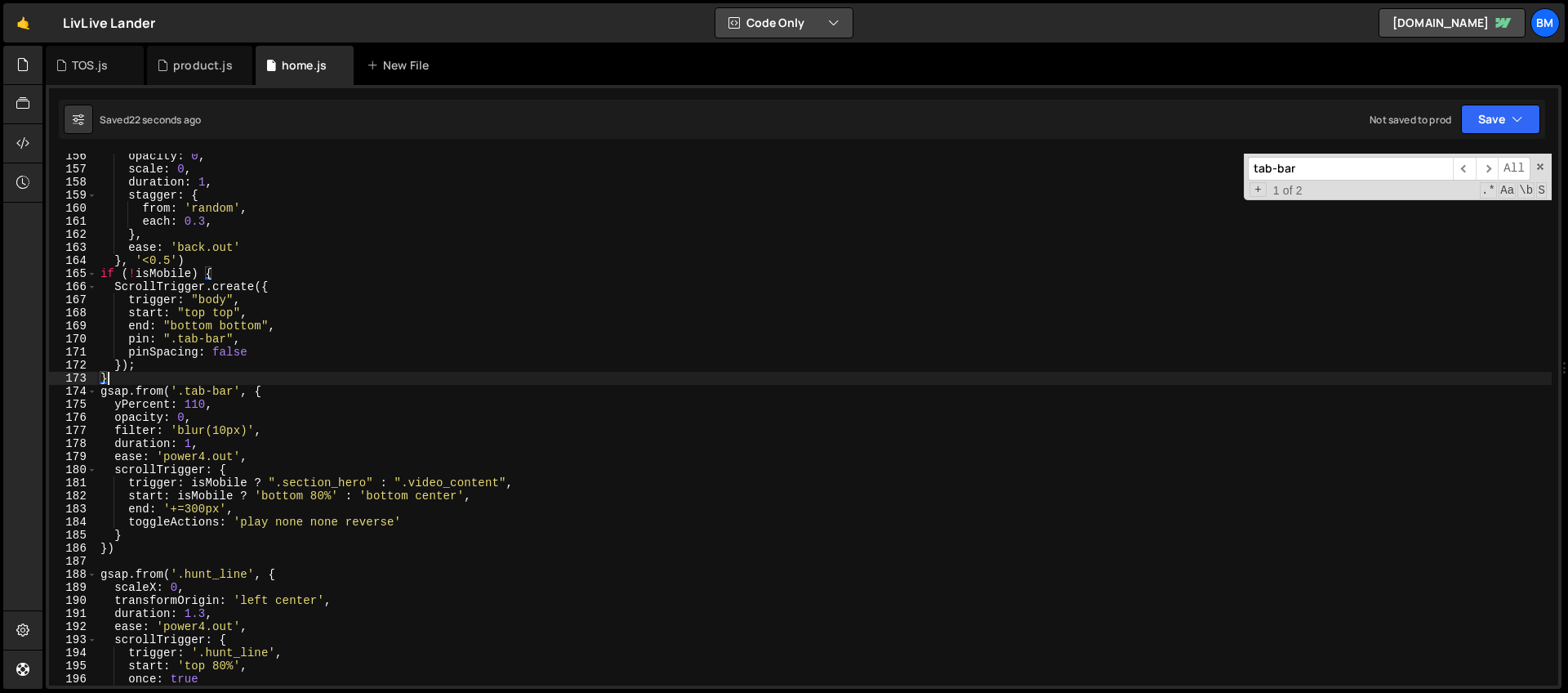
type textarea "}"
